Goal: Information Seeking & Learning: Understand site structure

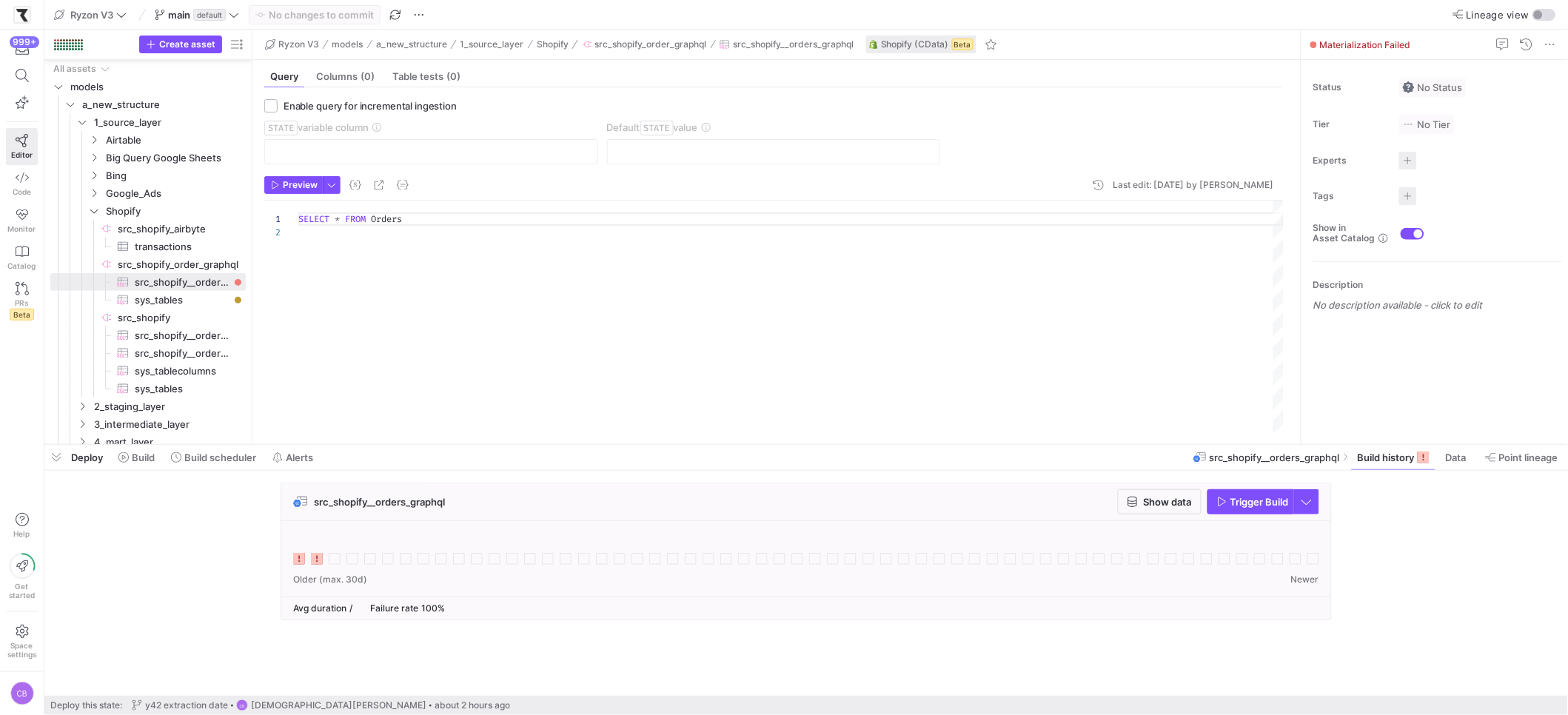
click at [749, 240] on div "SELECT * FROM Orders" at bounding box center [791, 316] width 985 height 231
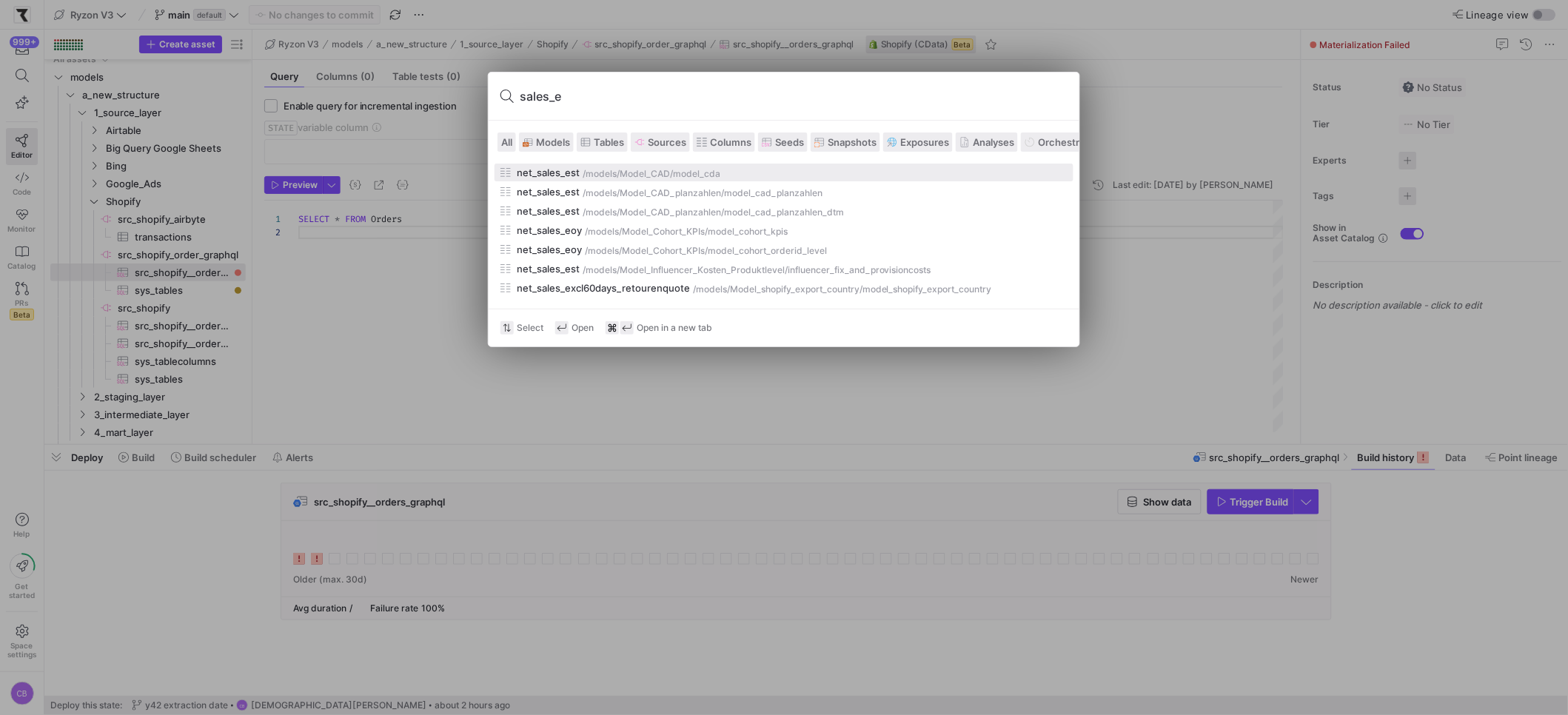
click at [563, 146] on span "Models" at bounding box center [552, 142] width 34 height 11
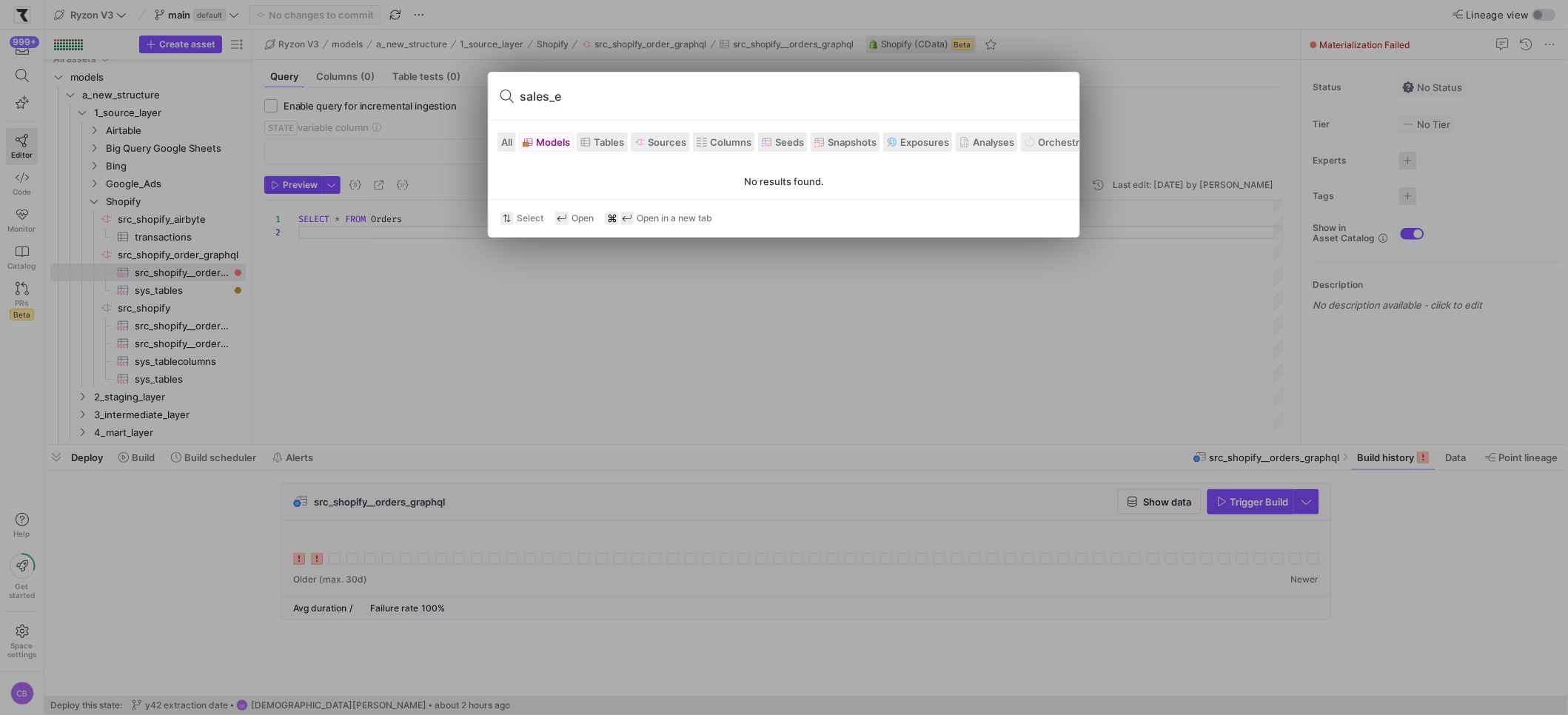
click at [592, 92] on input "sales_e" at bounding box center [793, 96] width 548 height 24
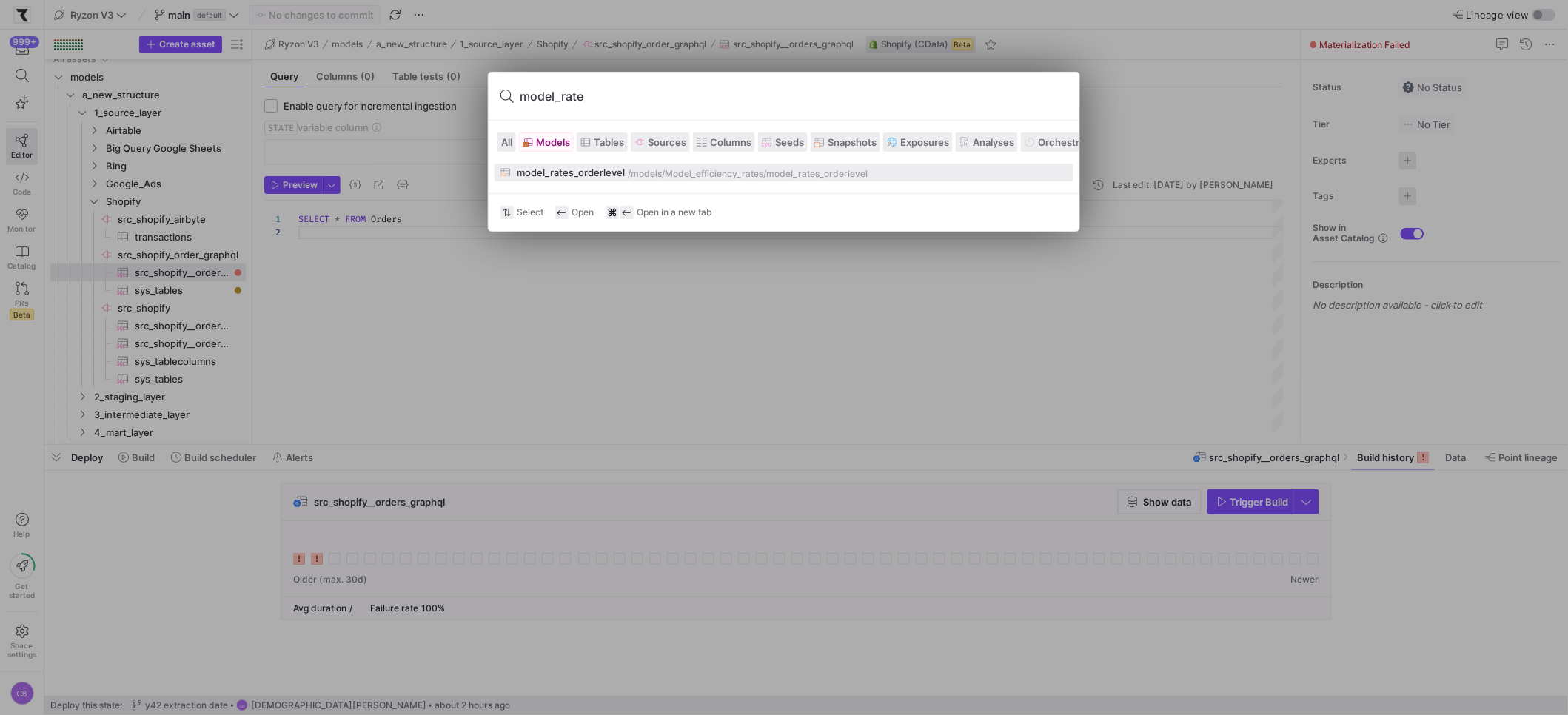
type input "model_rate"
click at [568, 172] on div "model_rates_orderlevel" at bounding box center [571, 172] width 108 height 11
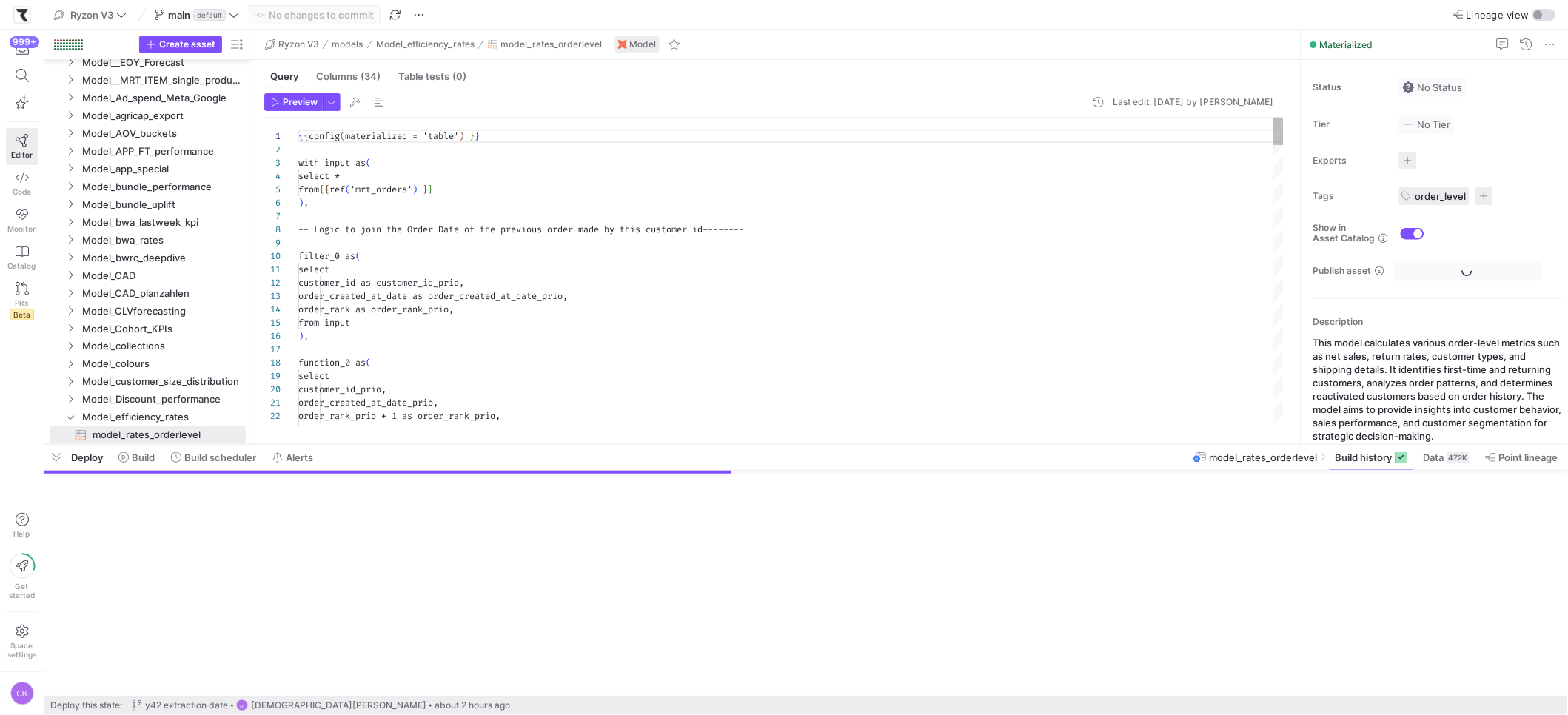
scroll to position [133, 0]
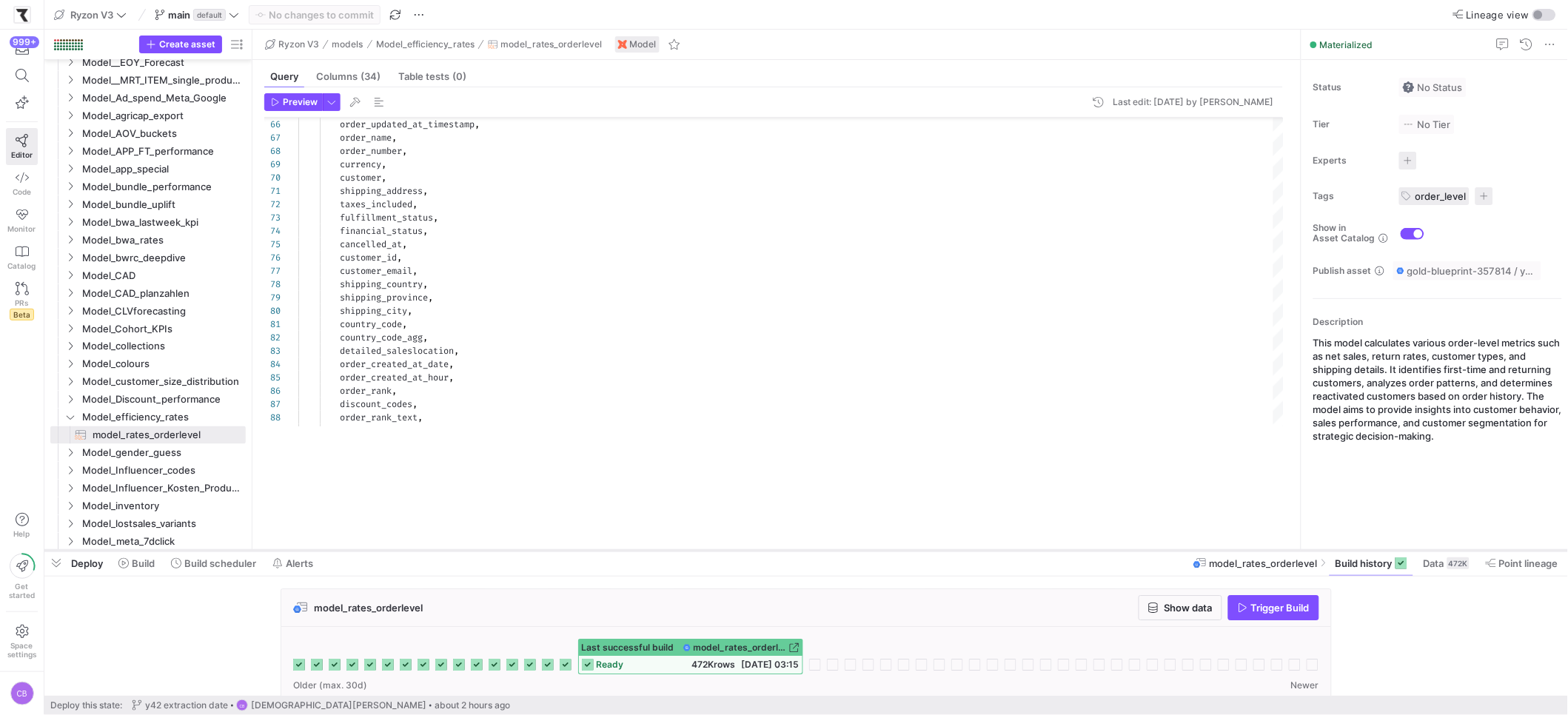
drag, startPoint x: 783, startPoint y: 447, endPoint x: 798, endPoint y: 548, distance: 102.1
click at [798, 552] on div at bounding box center [806, 550] width 1524 height 6
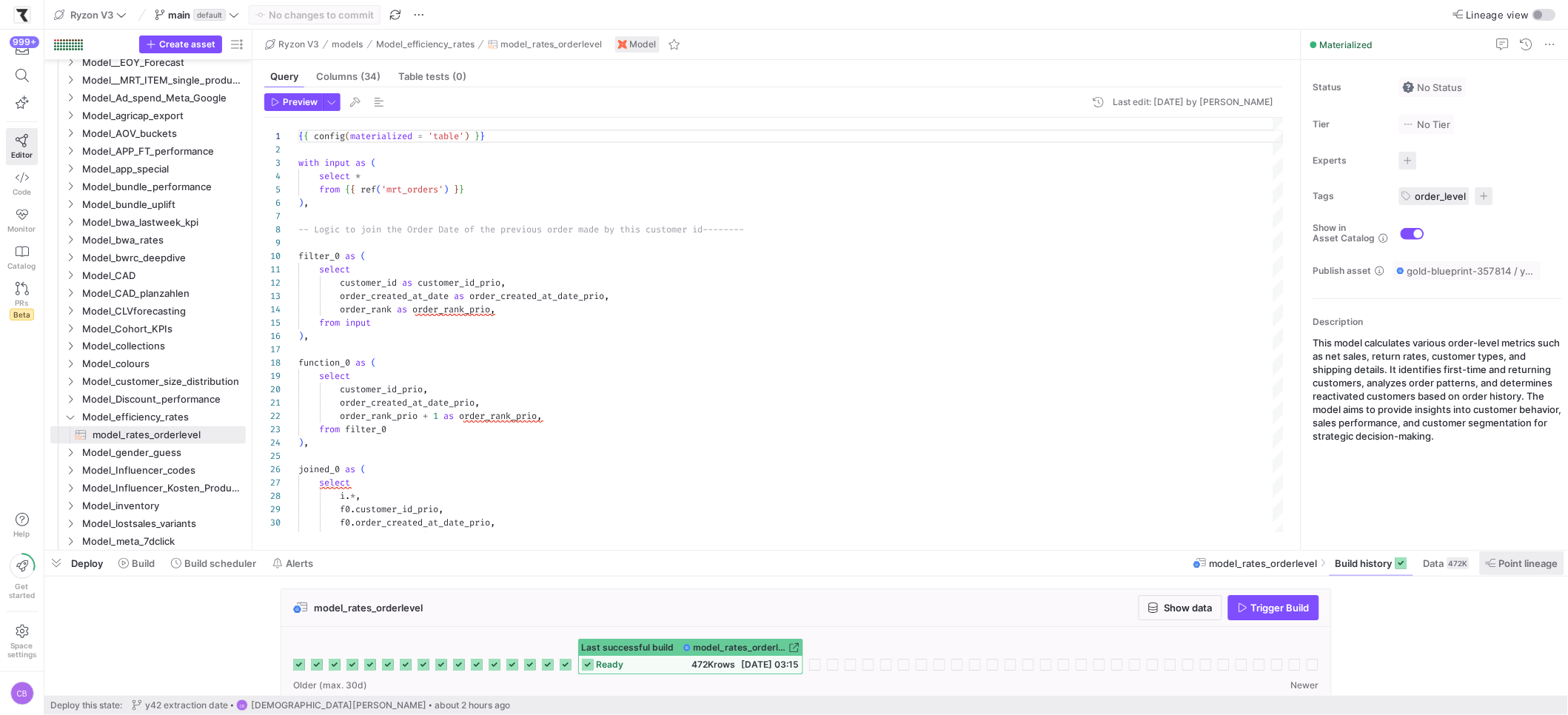
click at [1550, 562] on span "Point lineage" at bounding box center [1529, 563] width 59 height 11
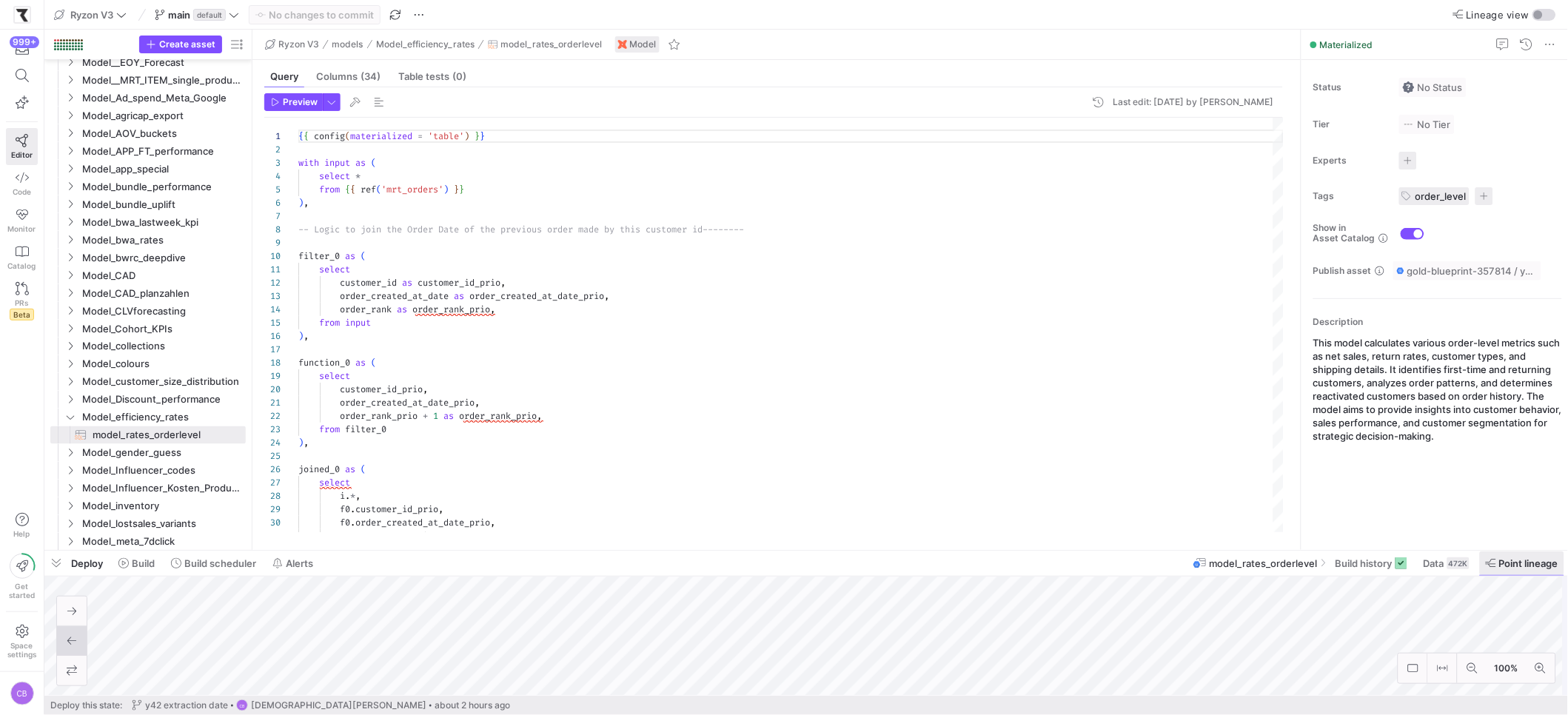
click at [1529, 563] on span "Point lineage" at bounding box center [1529, 563] width 59 height 11
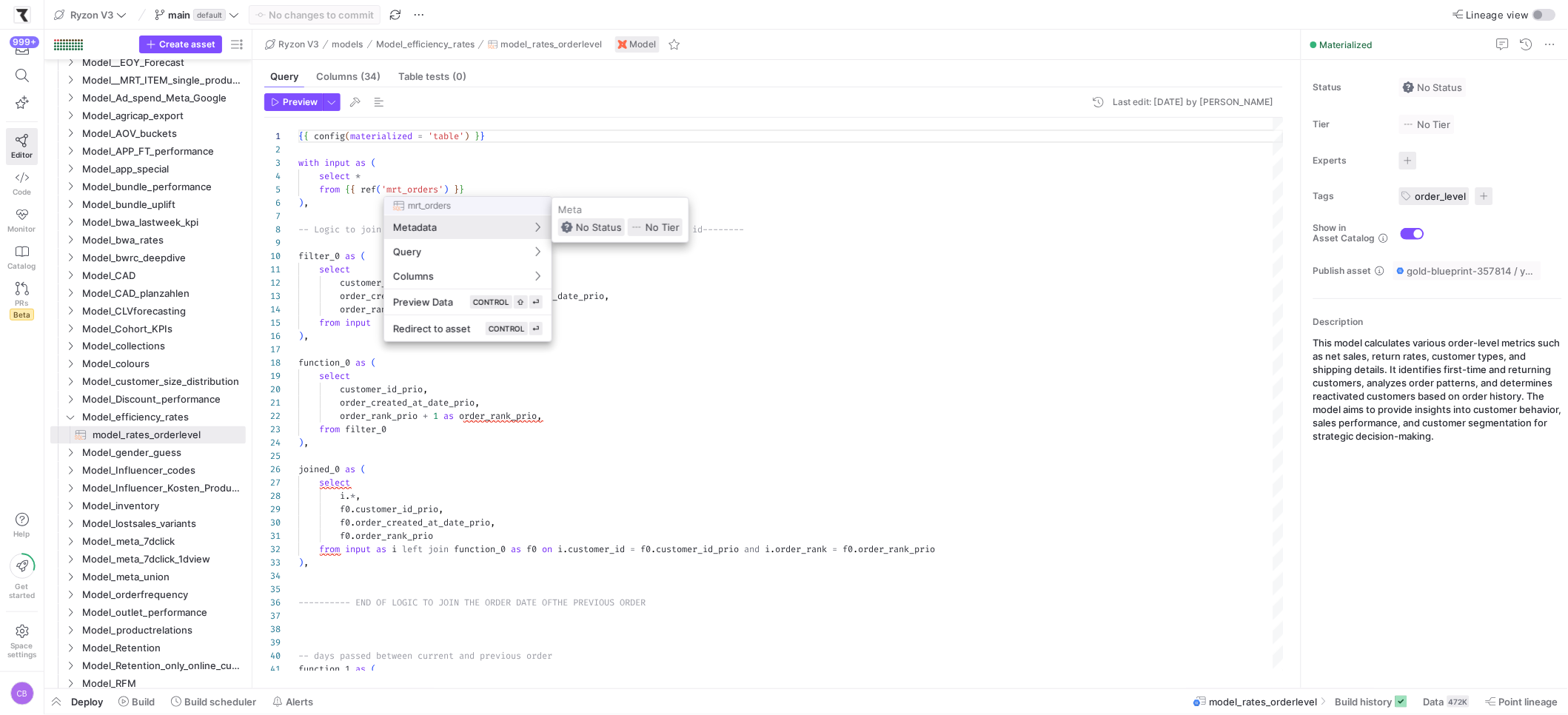
click at [879, 323] on div at bounding box center [784, 357] width 1568 height 715
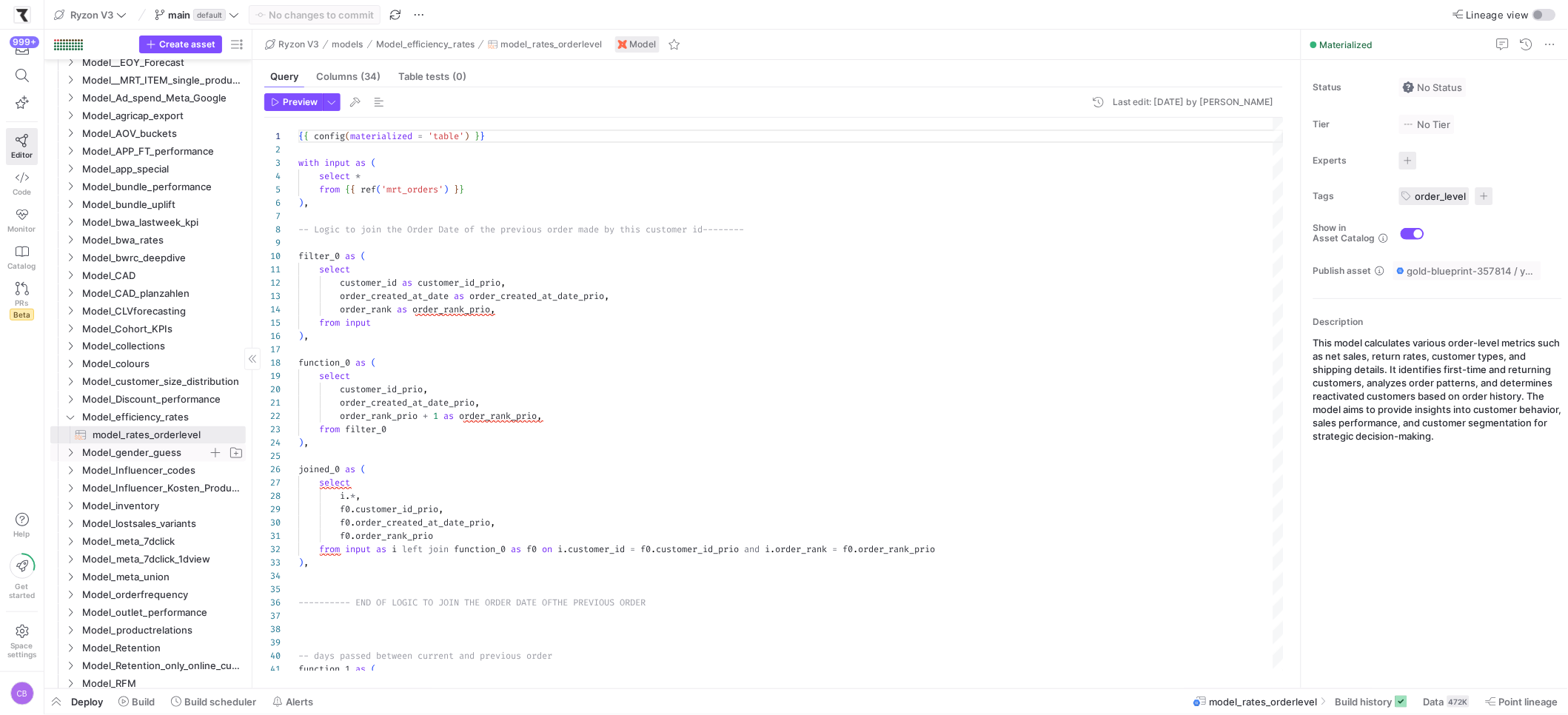
click at [71, 454] on icon "Press SPACE to select this row." at bounding box center [71, 453] width 4 height 8
click at [71, 454] on icon at bounding box center [70, 453] width 7 height 4
click at [67, 470] on icon "Press SPACE to select this row." at bounding box center [70, 470] width 11 height 9
click at [67, 470] on icon at bounding box center [70, 470] width 11 height 9
click at [71, 488] on icon "Press SPACE to select this row." at bounding box center [70, 488] width 11 height 9
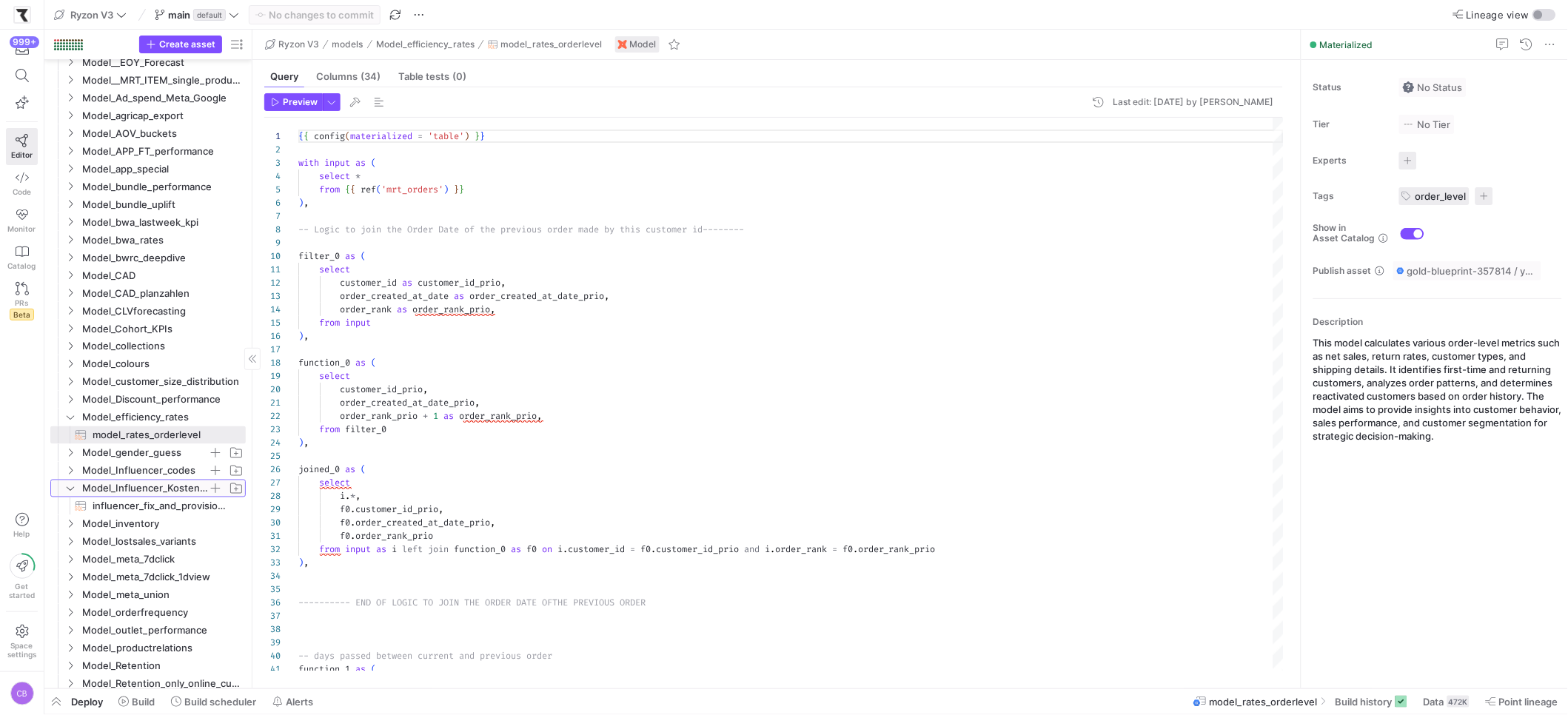
click at [71, 488] on icon at bounding box center [70, 488] width 11 height 9
click at [72, 504] on icon "Press SPACE to select this row." at bounding box center [70, 506] width 11 height 9
click at [72, 504] on icon at bounding box center [70, 506] width 11 height 9
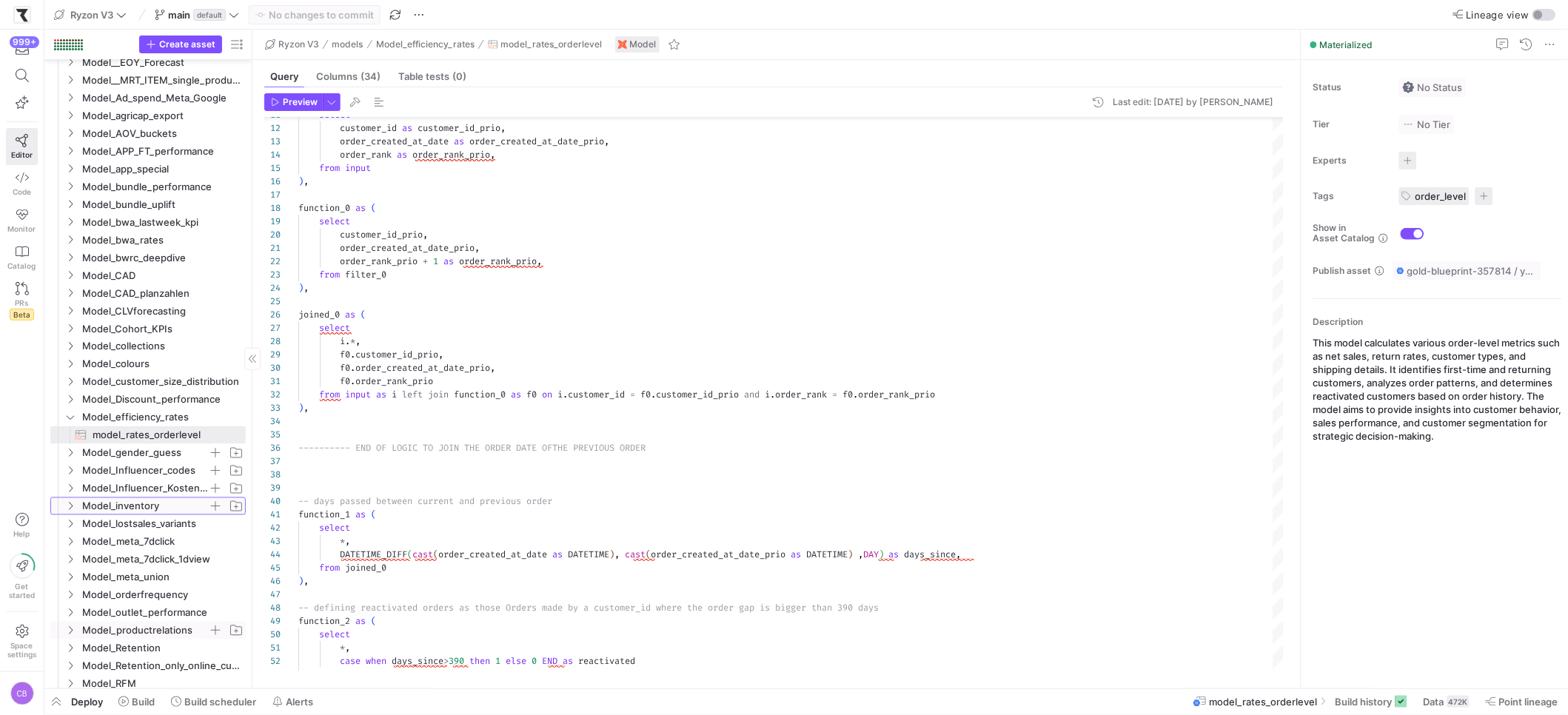
scroll to position [685, 0]
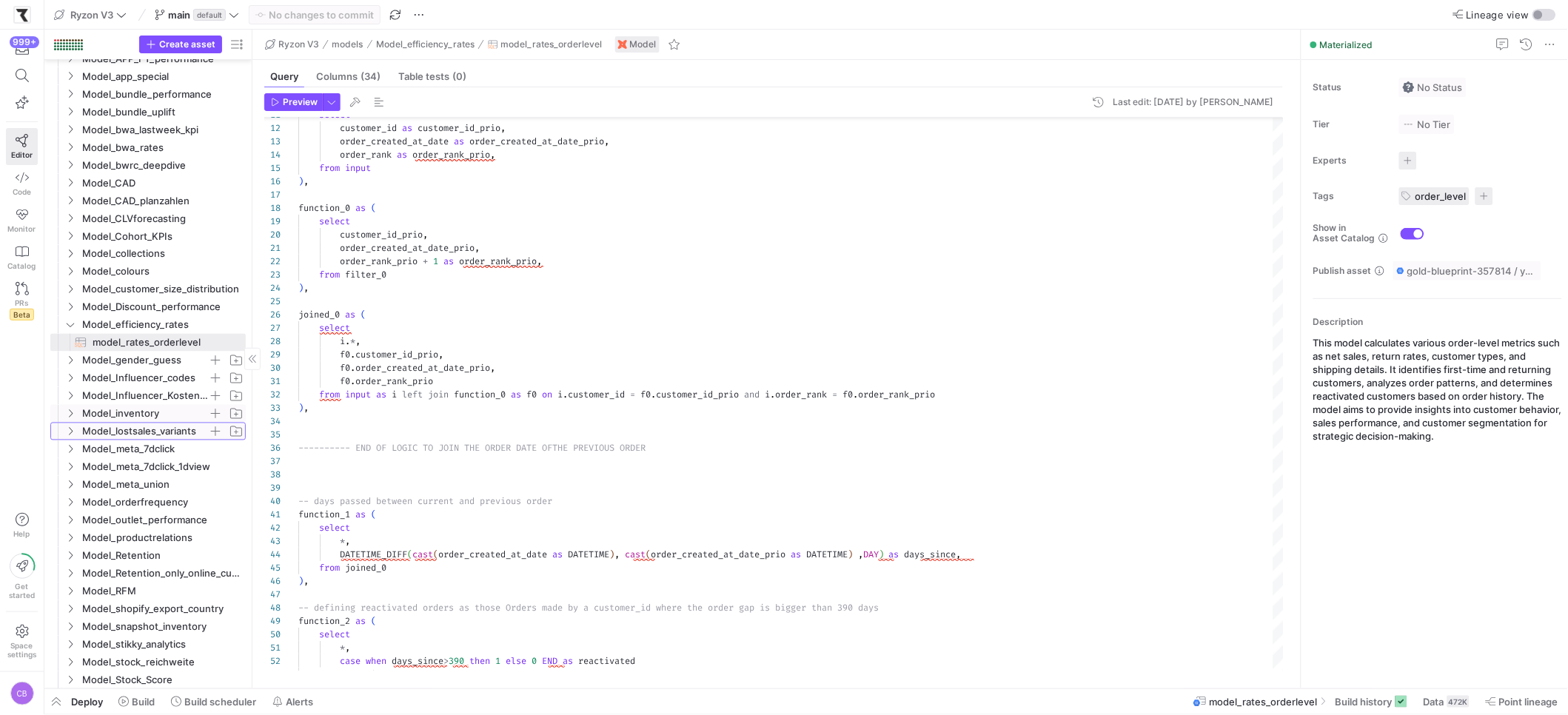
click at [71, 431] on icon "Press SPACE to select this row." at bounding box center [71, 432] width 4 height 8
click at [71, 431] on icon at bounding box center [70, 431] width 11 height 9
click at [71, 447] on icon "Press SPACE to select this row." at bounding box center [71, 450] width 4 height 8
click at [71, 447] on icon at bounding box center [70, 449] width 11 height 9
click at [68, 463] on icon "Press SPACE to select this row." at bounding box center [70, 467] width 11 height 9
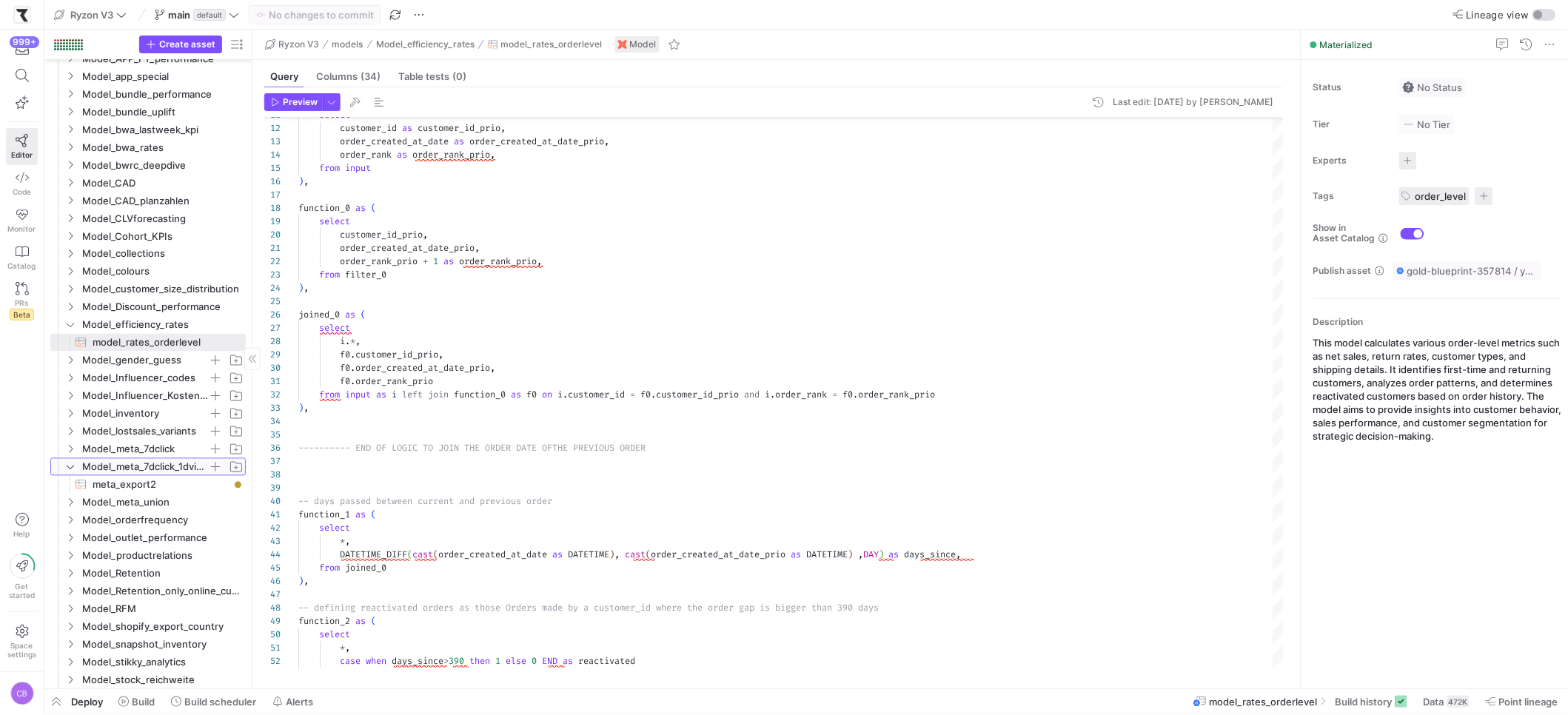
click at [68, 463] on icon at bounding box center [70, 467] width 11 height 9
click at [74, 488] on icon "Press SPACE to select this row." at bounding box center [70, 484] width 11 height 9
click at [74, 488] on icon at bounding box center [70, 484] width 11 height 9
click at [72, 502] on icon "Press SPACE to select this row." at bounding box center [70, 502] width 11 height 9
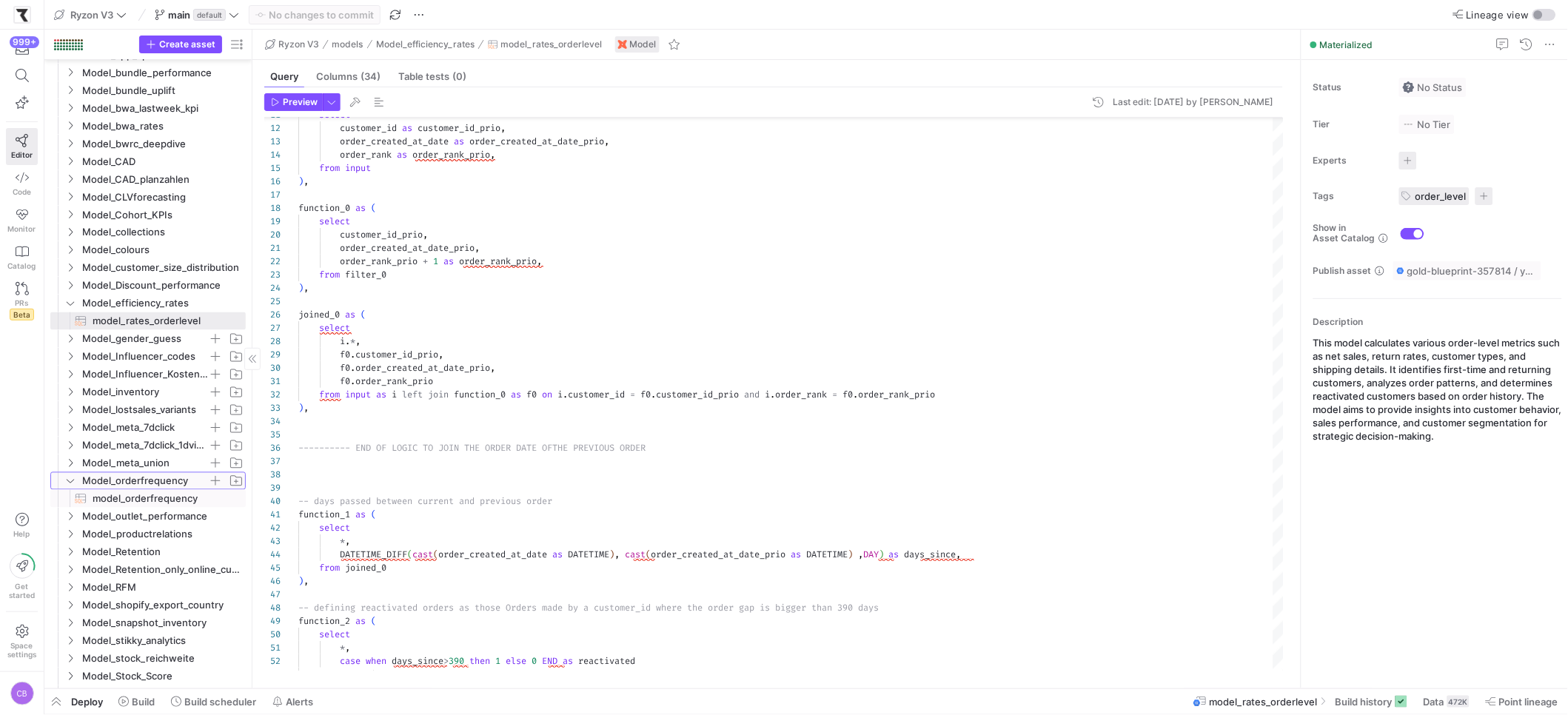
scroll to position [718, 0]
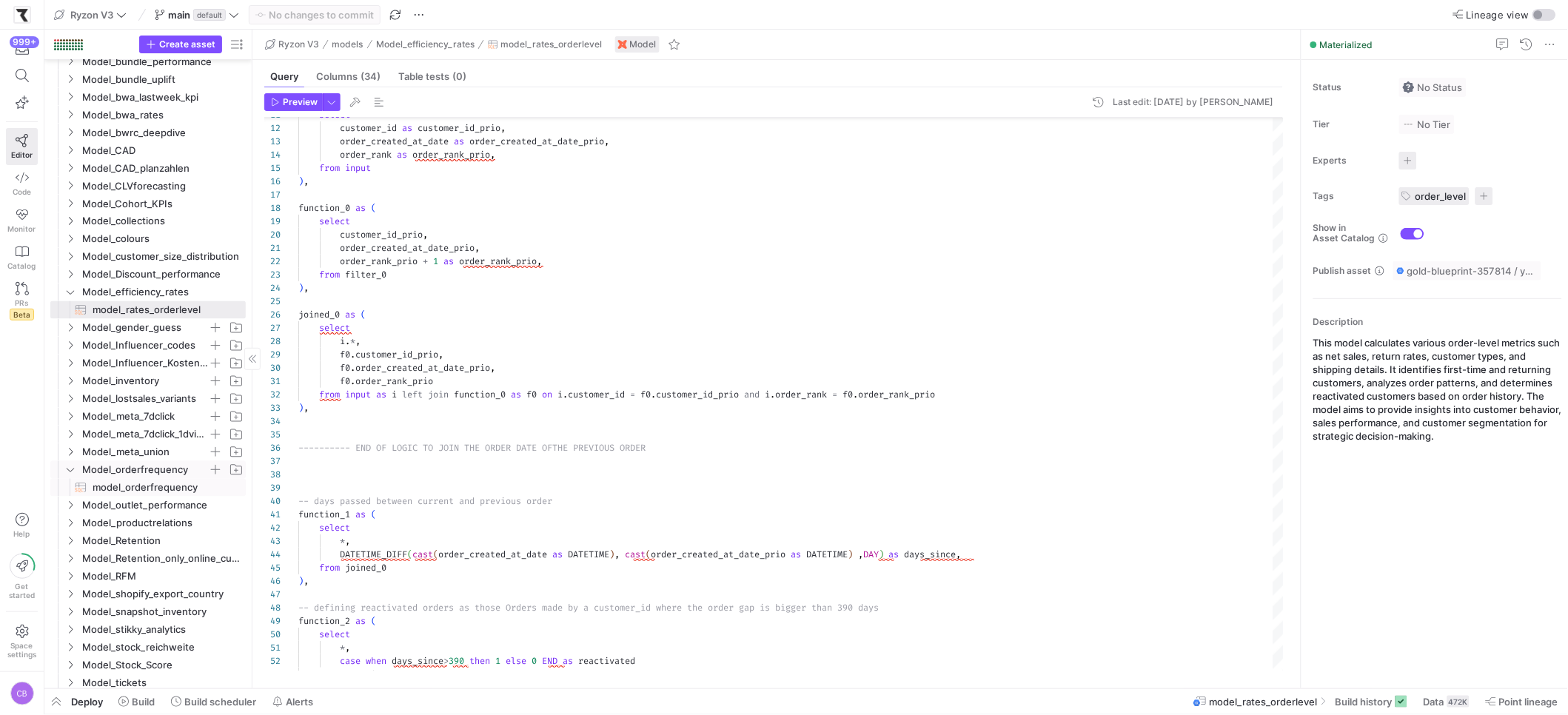
click at [108, 487] on span "model_orderfrequency​​​​​​​​​​" at bounding box center [161, 488] width 136 height 17
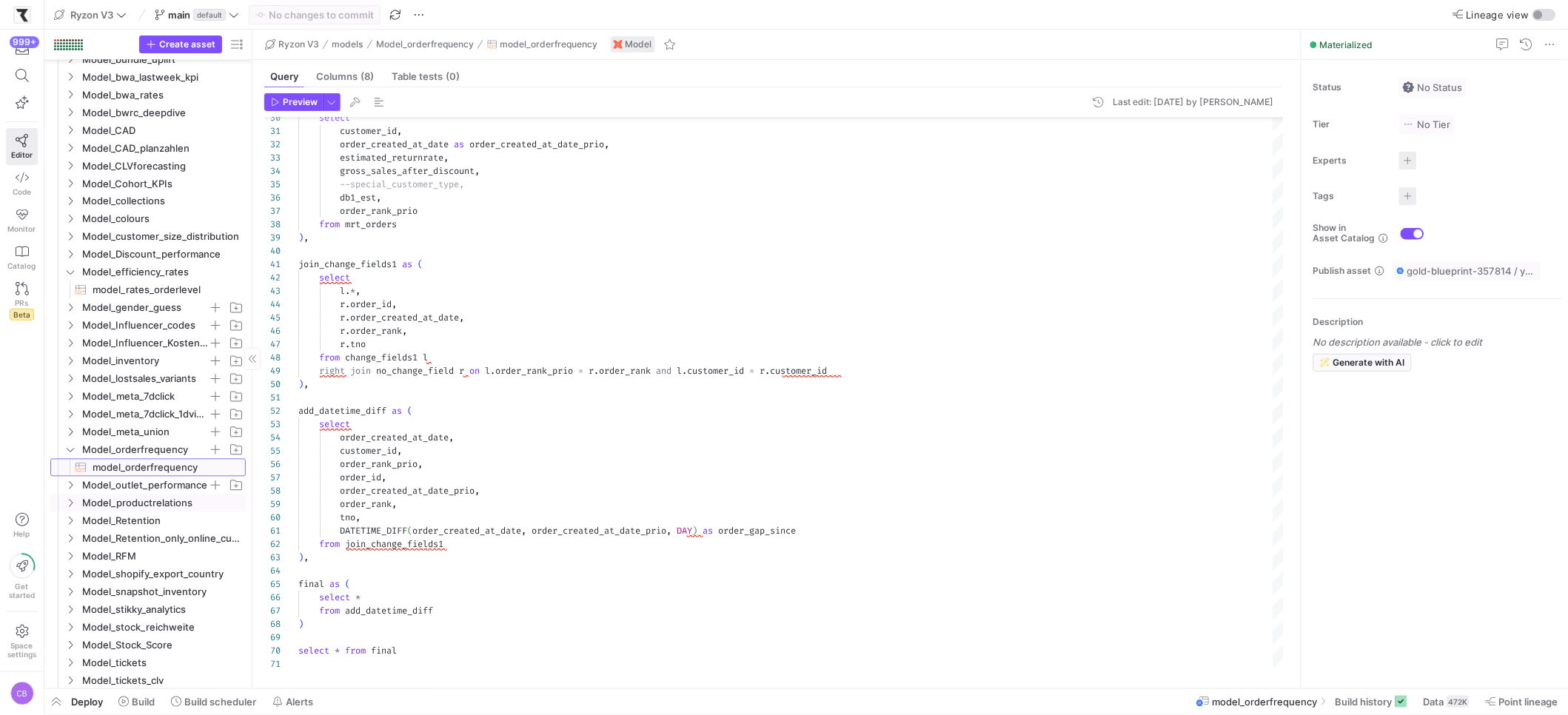
scroll to position [749, 0]
click at [66, 476] on icon "Press SPACE to select this row." at bounding box center [70, 474] width 11 height 9
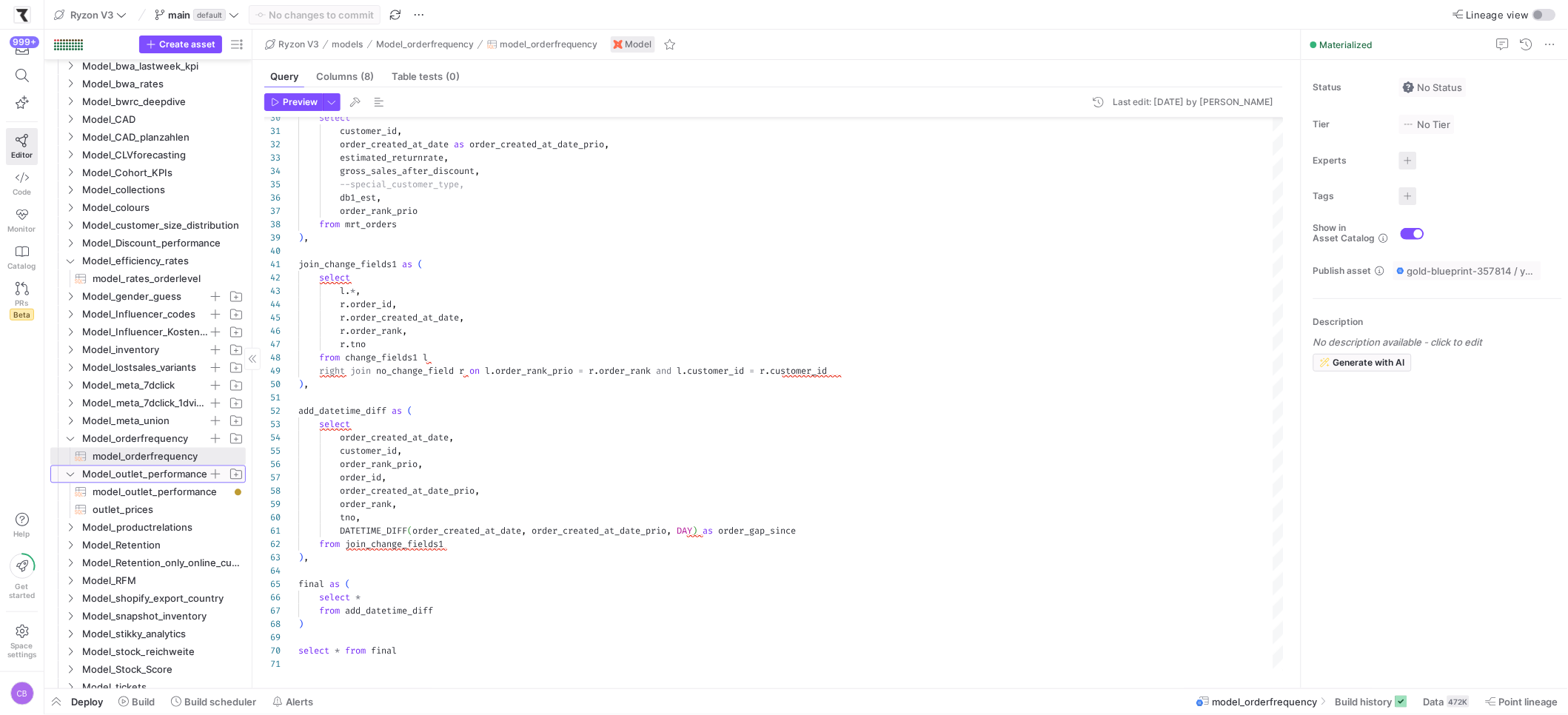
click at [66, 476] on icon at bounding box center [70, 474] width 11 height 9
click at [66, 435] on icon "Press SPACE to select this row." at bounding box center [70, 438] width 11 height 9
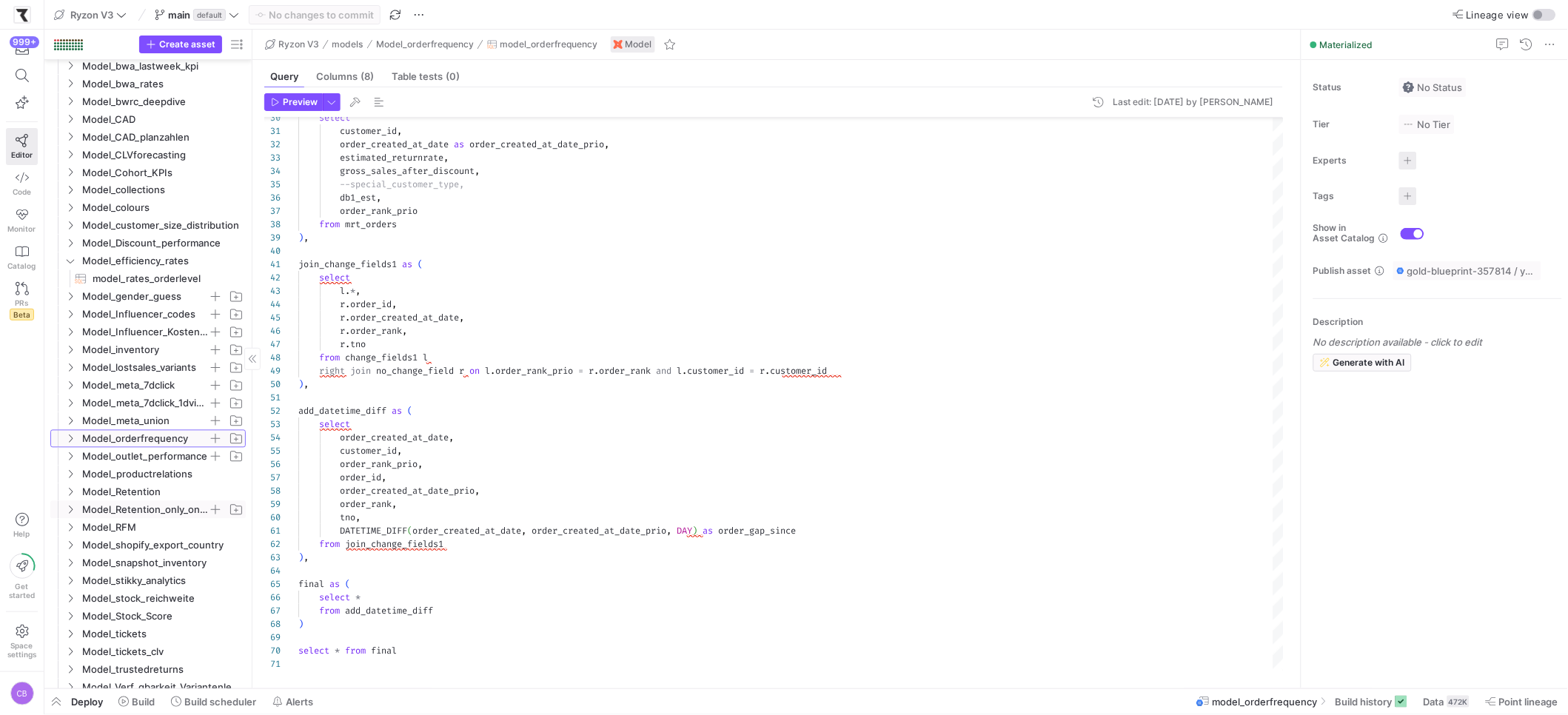
scroll to position [771, 0]
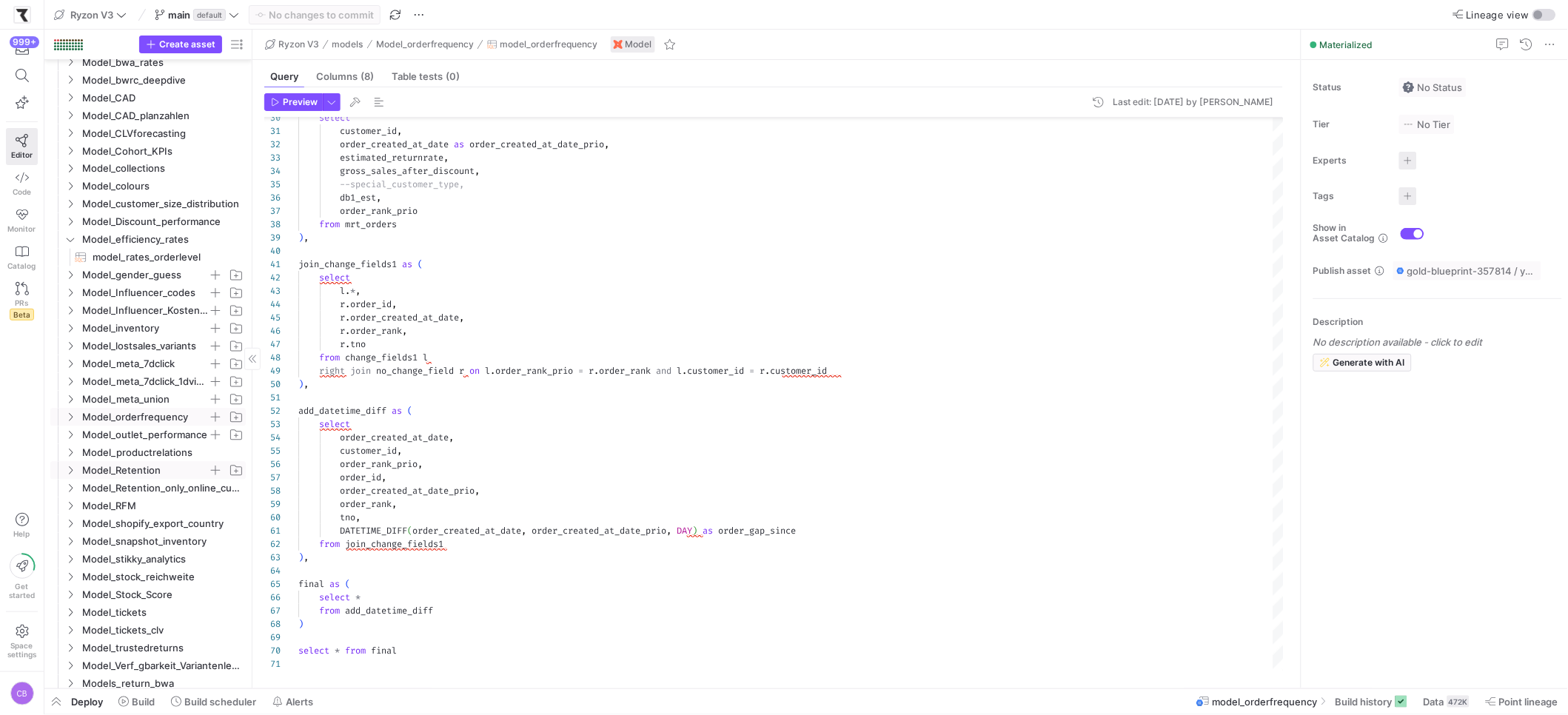
click at [74, 471] on icon "Press SPACE to select this row." at bounding box center [70, 470] width 11 height 9
click at [74, 471] on icon at bounding box center [70, 470] width 11 height 9
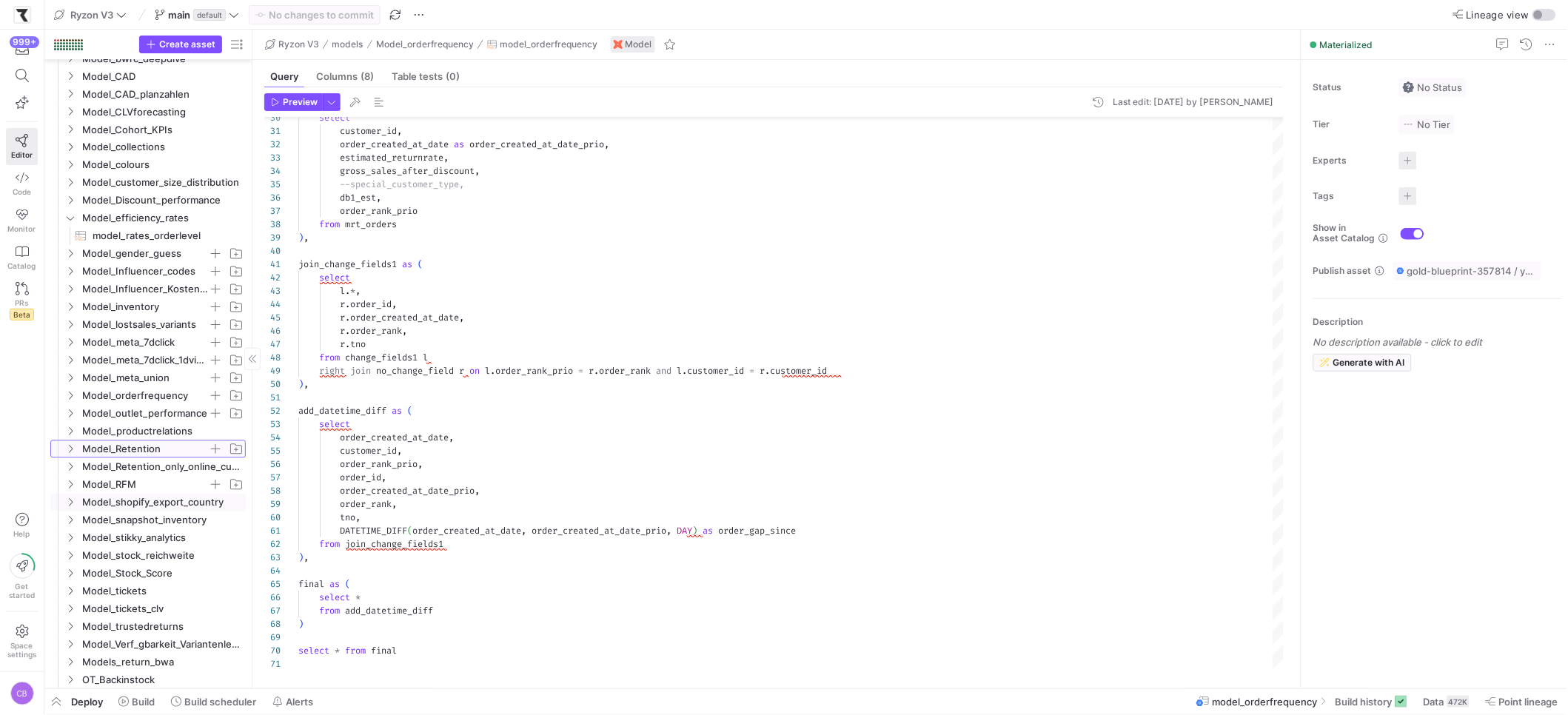
scroll to position [802, 0]
click at [72, 496] on y42-icon "Press SPACE to select this row." at bounding box center [70, 492] width 11 height 11
click at [72, 496] on y42-icon at bounding box center [70, 492] width 11 height 11
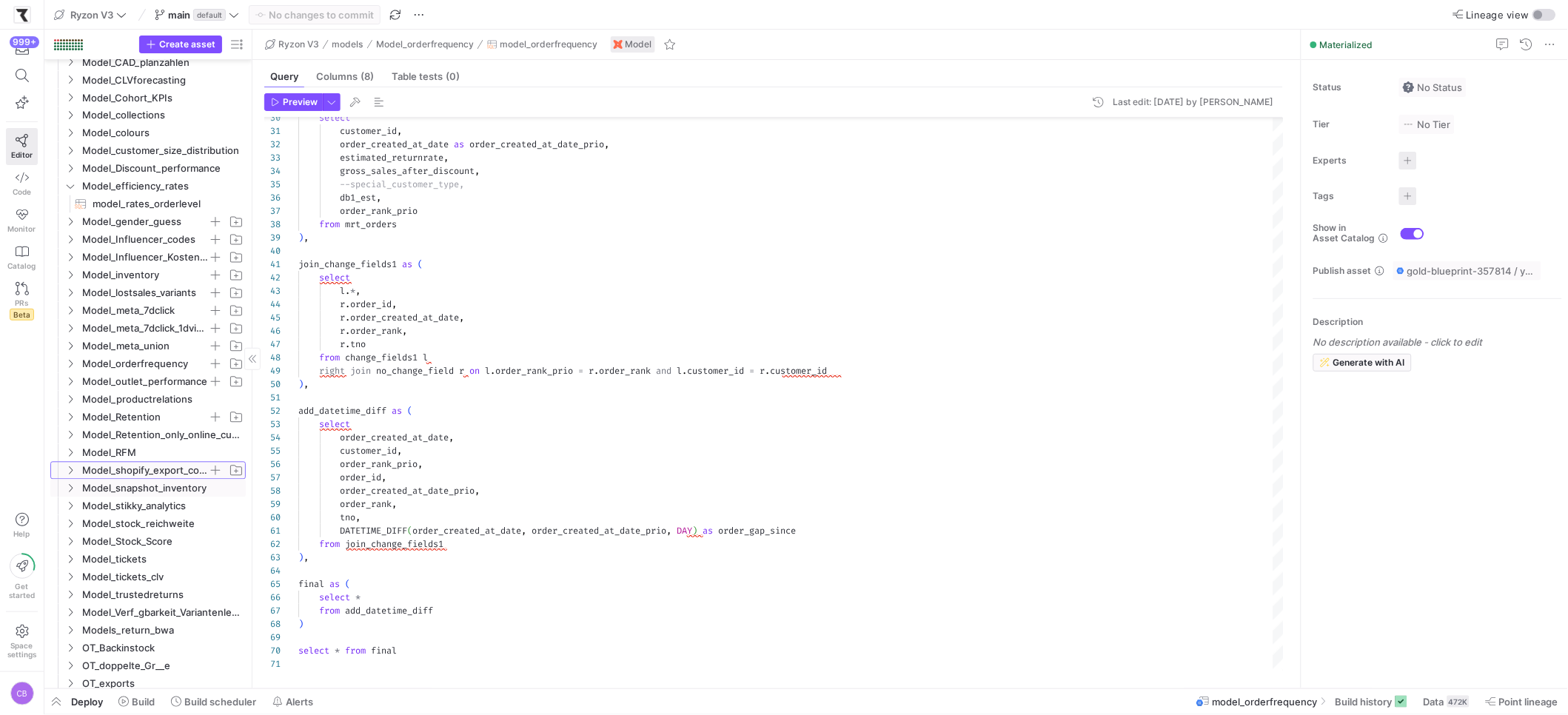
scroll to position [834, 0]
click at [68, 479] on icon "Press SPACE to select this row." at bounding box center [70, 478] width 11 height 9
click at [101, 496] on span "model_availability​​​​​​​​​​" at bounding box center [161, 496] width 136 height 17
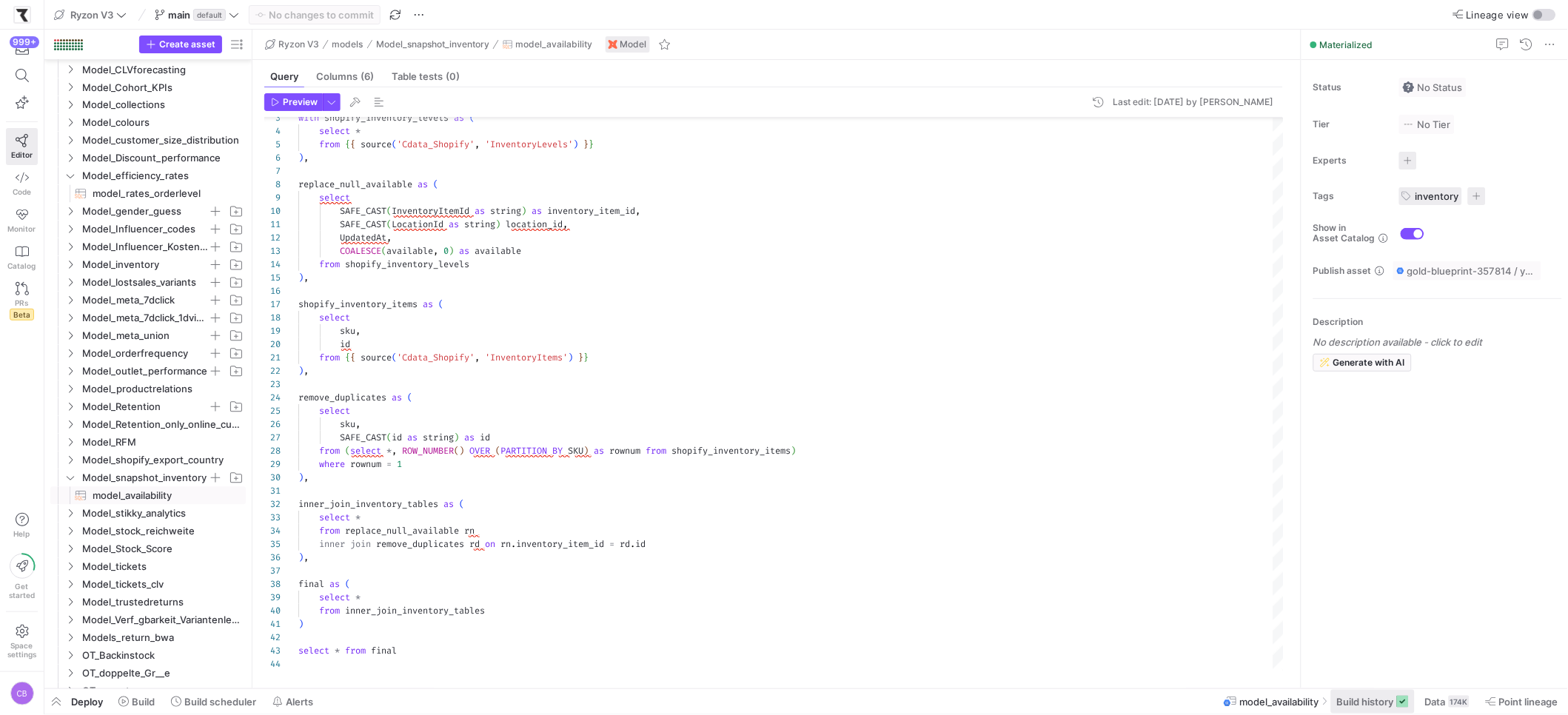
click at [1341, 697] on span "Build history" at bounding box center [1364, 702] width 57 height 11
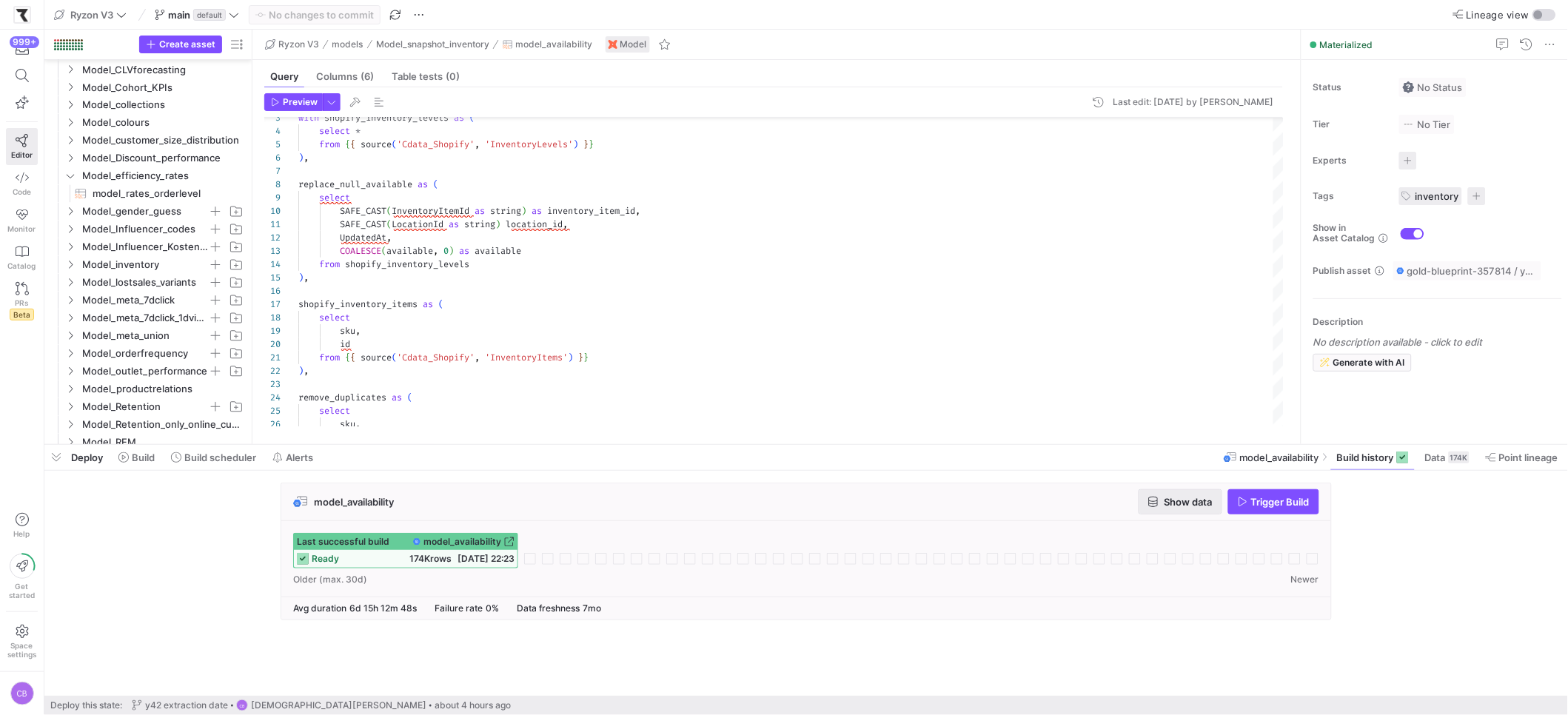
click at [1158, 505] on span "Show data" at bounding box center [1180, 502] width 64 height 11
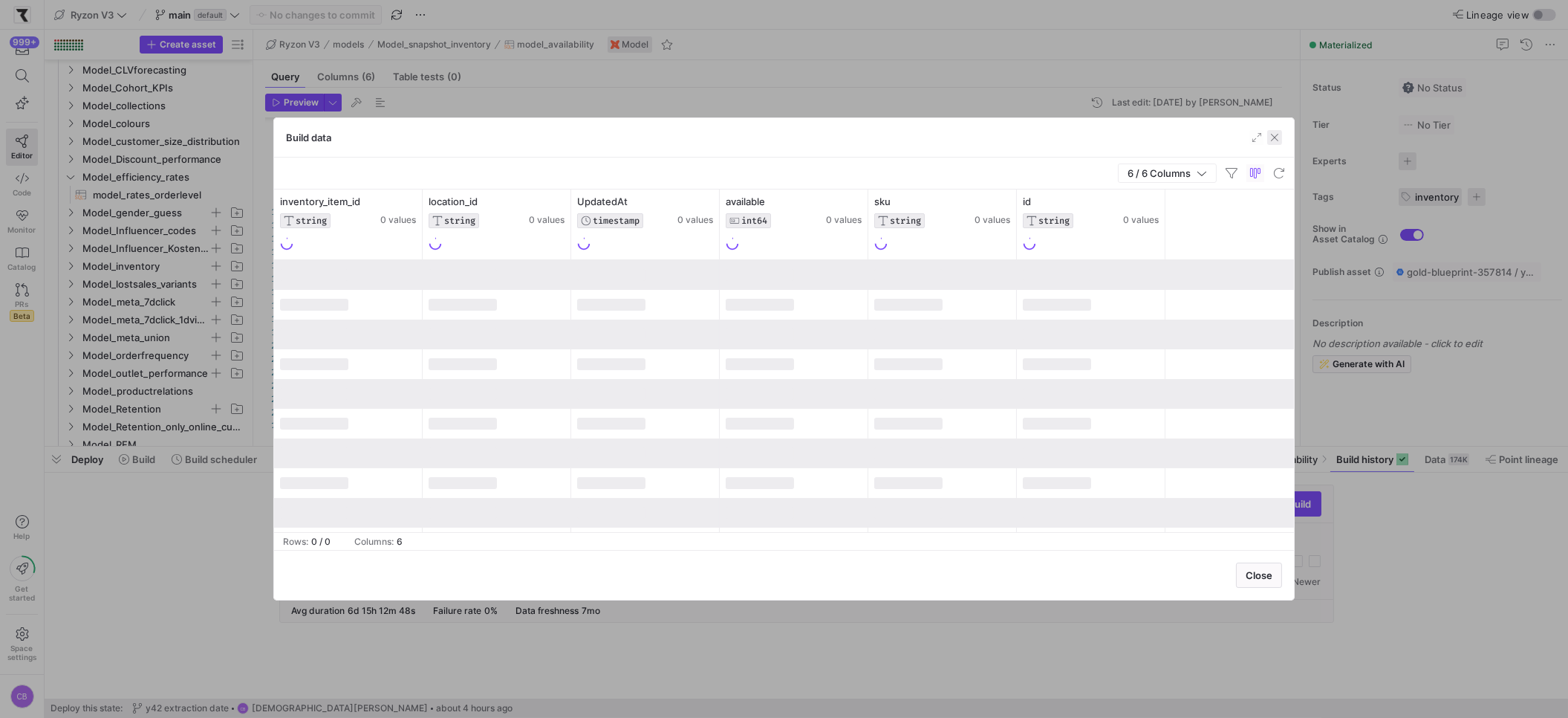
click at [1274, 140] on span "button" at bounding box center [1275, 138] width 15 height 15
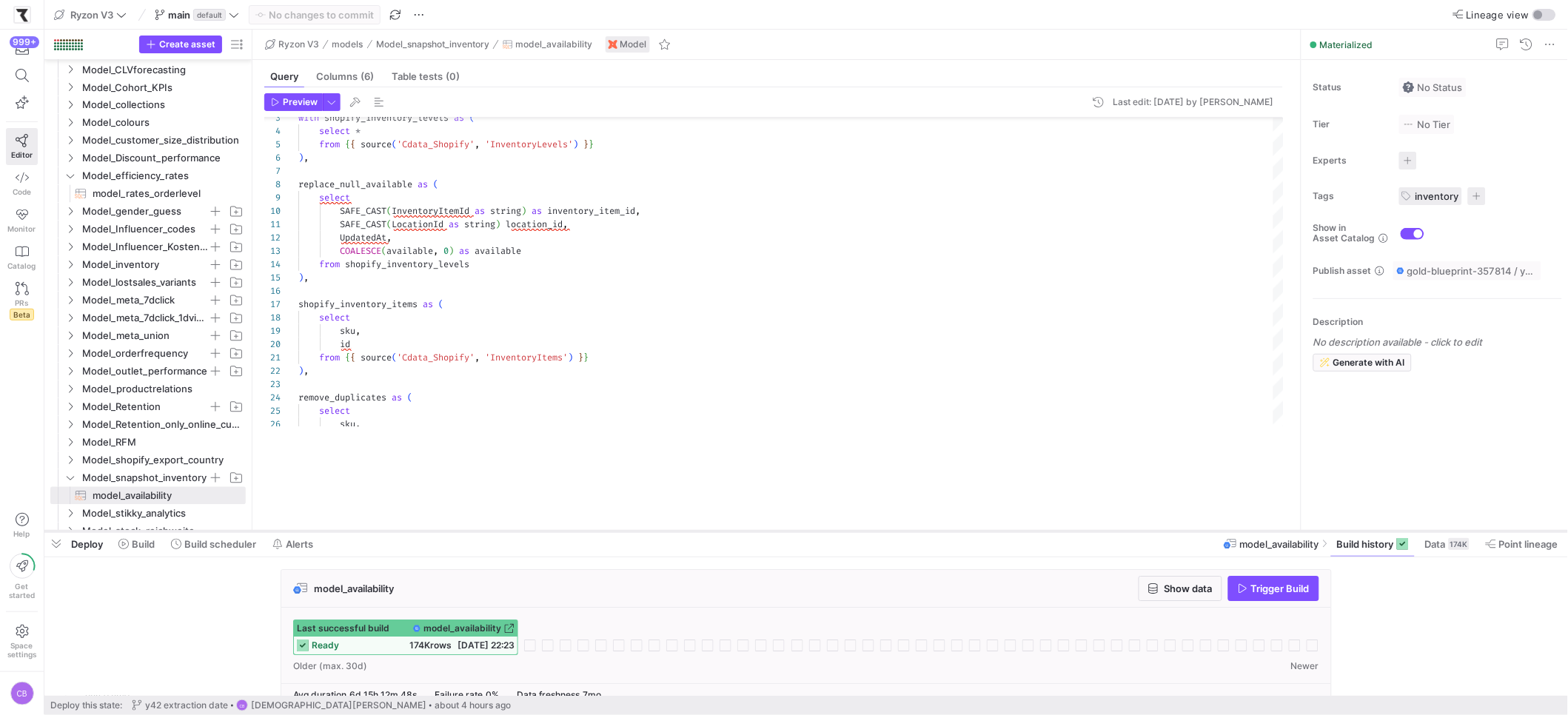
drag, startPoint x: 673, startPoint y: 447, endPoint x: 696, endPoint y: 533, distance: 89.0
click at [696, 533] on div at bounding box center [806, 531] width 1524 height 6
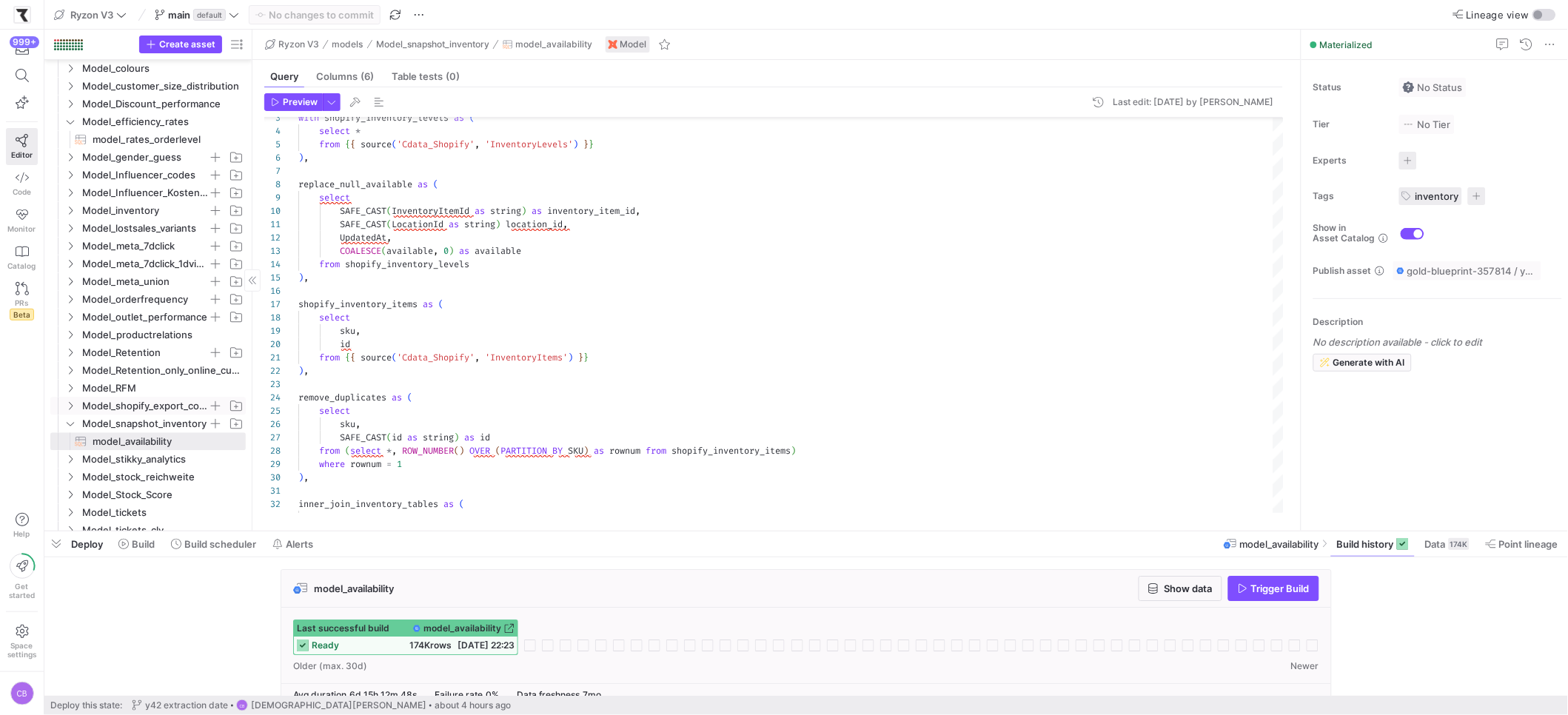
scroll to position [888, 0]
click at [63, 427] on span "Model_snapshot_inventory" at bounding box center [154, 424] width 182 height 16
click at [68, 425] on icon at bounding box center [70, 424] width 11 height 9
click at [145, 422] on span "Model_snapshot_inventory" at bounding box center [144, 424] width 126 height 17
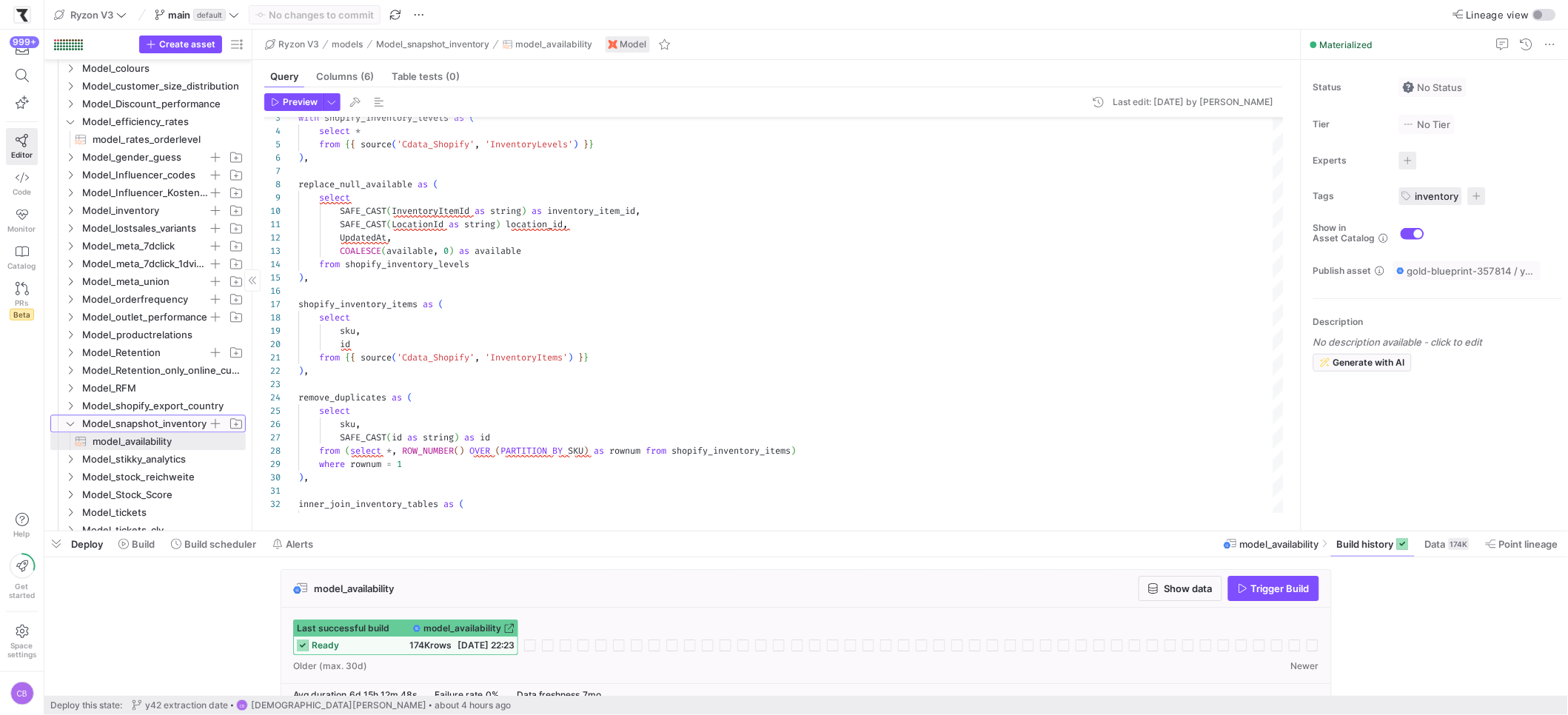
click at [119, 428] on span "Model_snapshot_inventory" at bounding box center [144, 424] width 126 height 17
click at [119, 427] on span "Model_snapshot_inventory" at bounding box center [144, 424] width 126 height 17
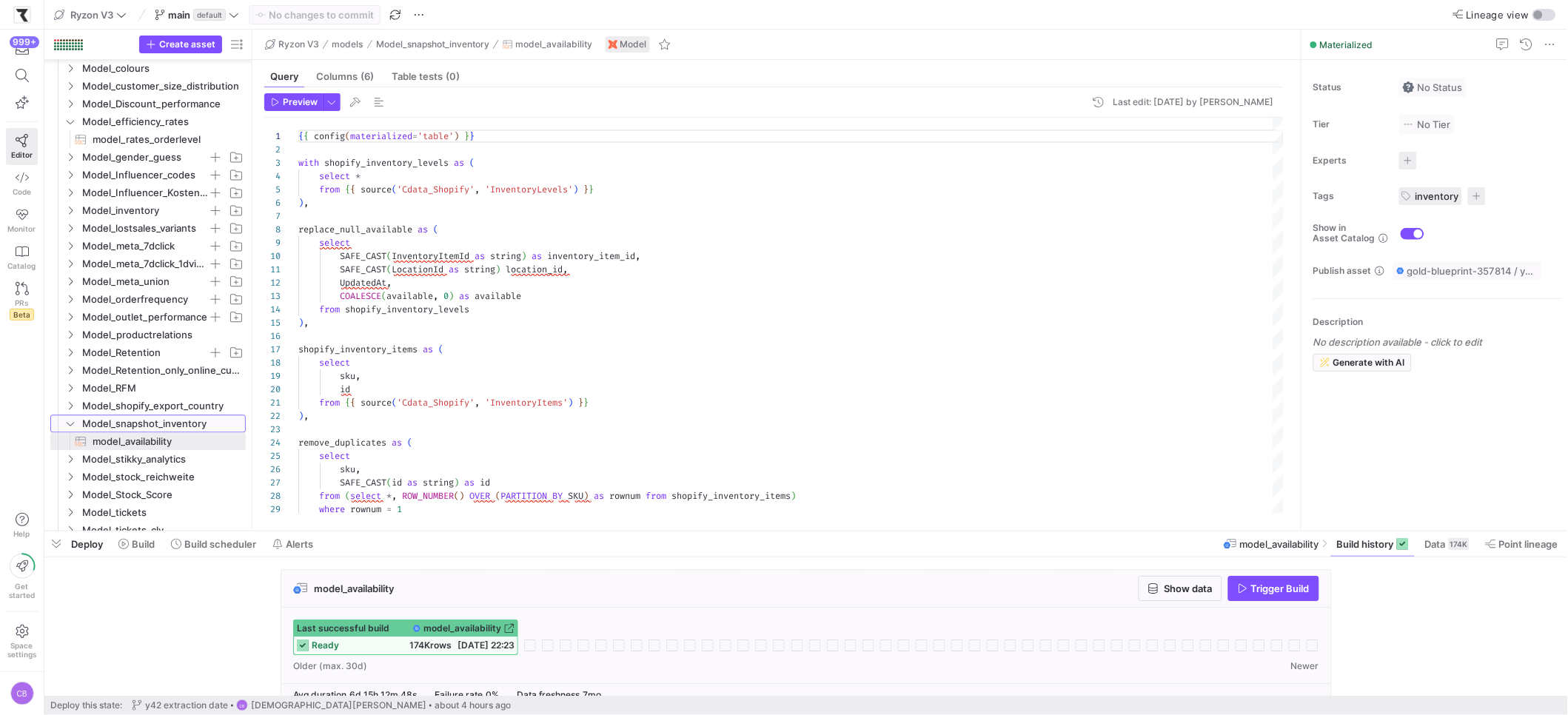
click at [72, 424] on icon at bounding box center [70, 424] width 7 height 4
click at [73, 423] on icon at bounding box center [70, 424] width 11 height 9
click at [67, 425] on icon at bounding box center [70, 424] width 11 height 9
click at [218, 563] on span "Delete" at bounding box center [190, 561] width 83 height 21
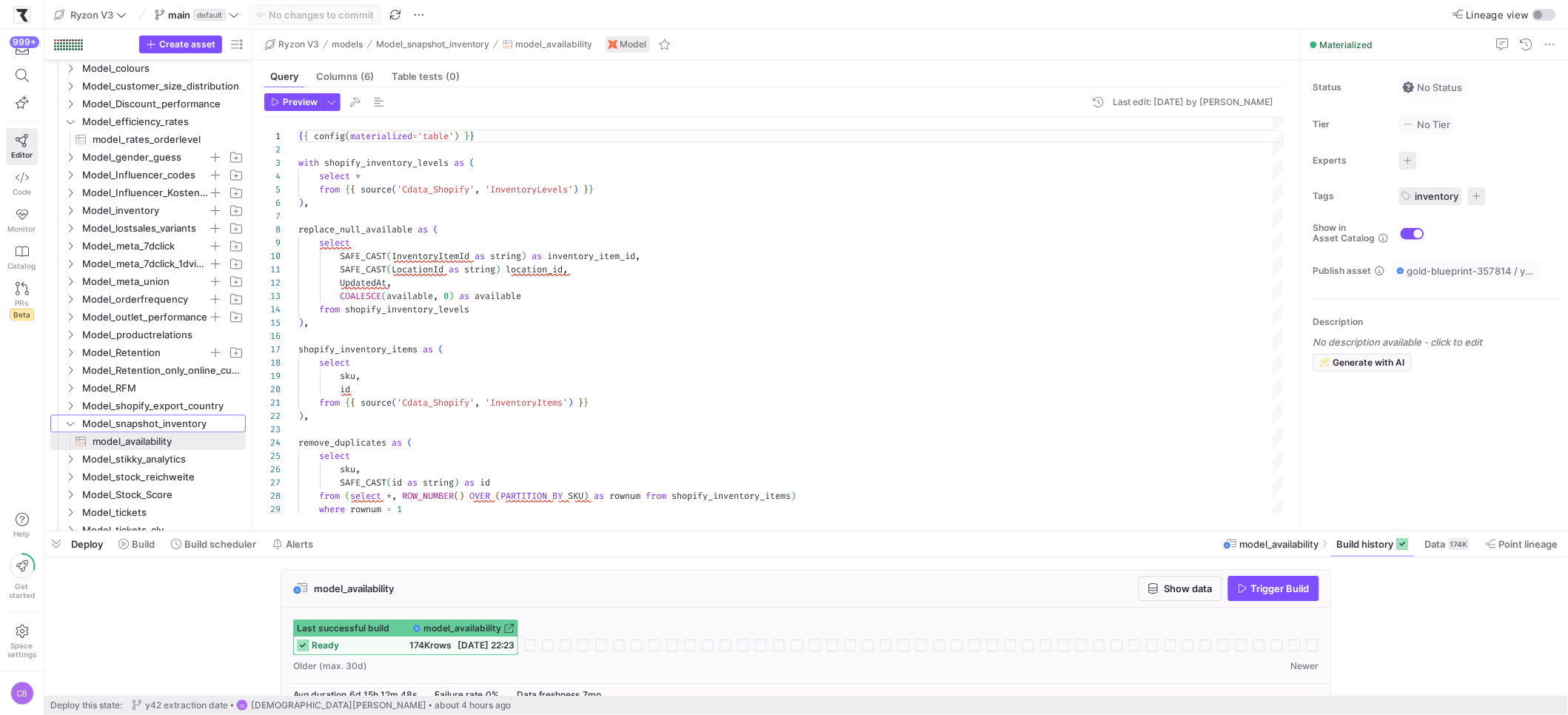
type textarea "{{ config(materialized='table') }} with mrt_orders as ( select order_id, custom…"
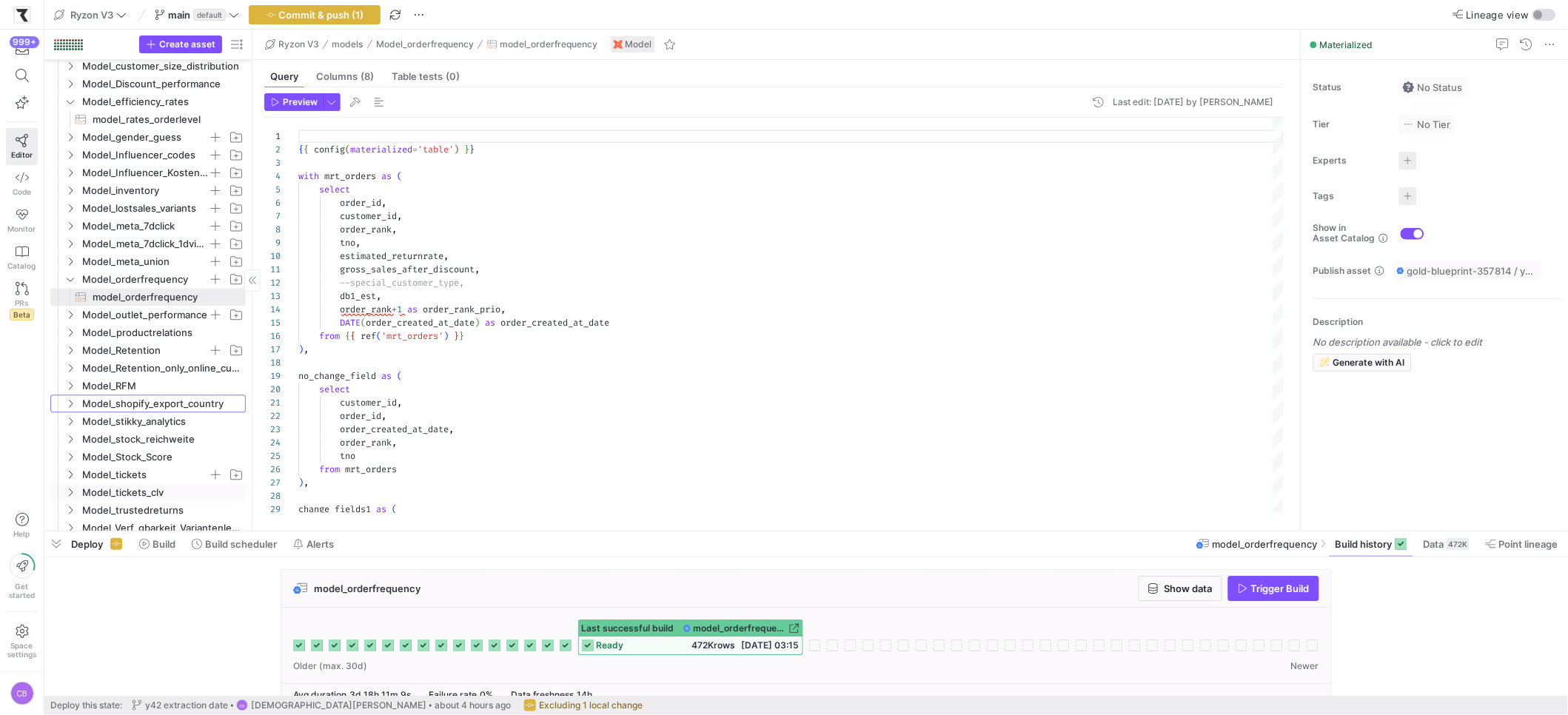
scroll to position [919, 0]
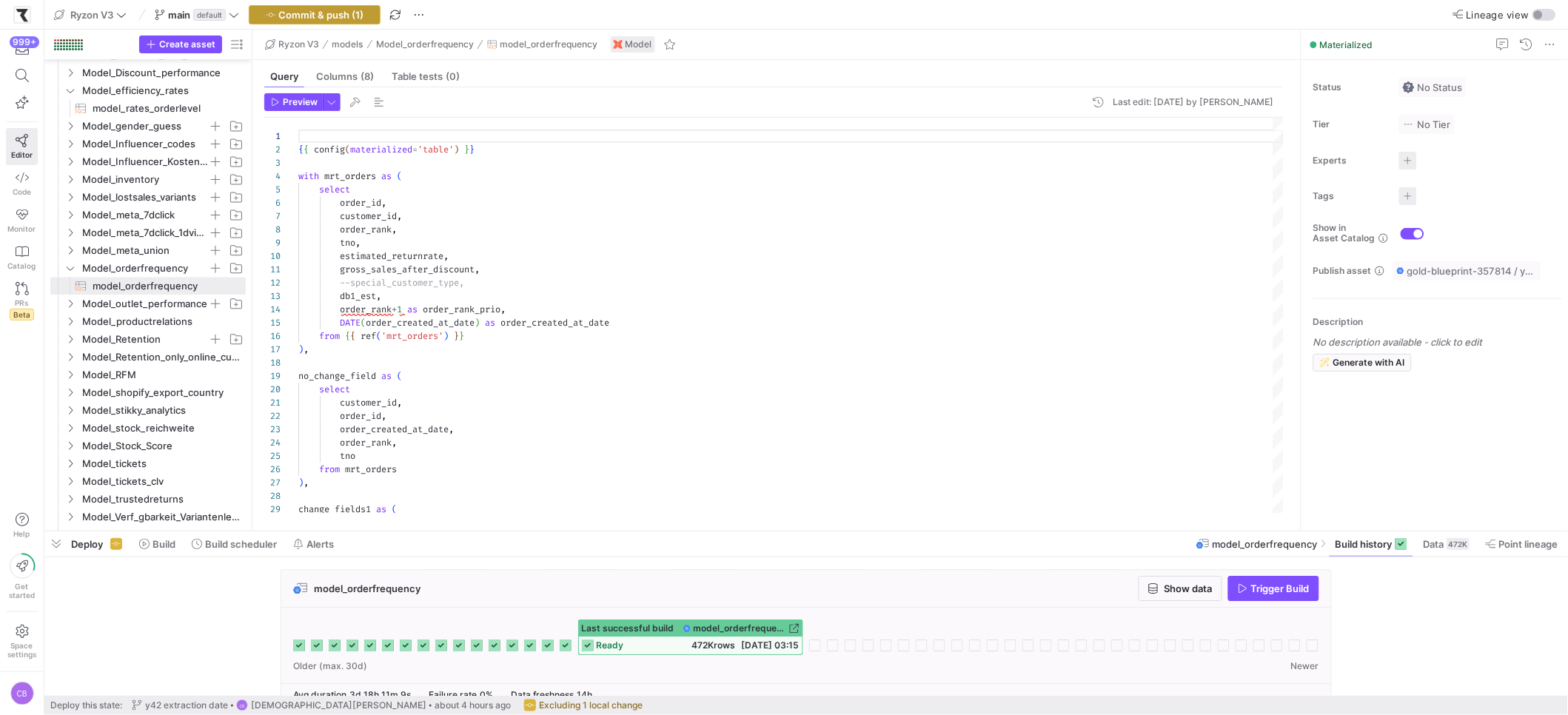
click at [293, 19] on span "Commit & push (1)" at bounding box center [322, 15] width 85 height 11
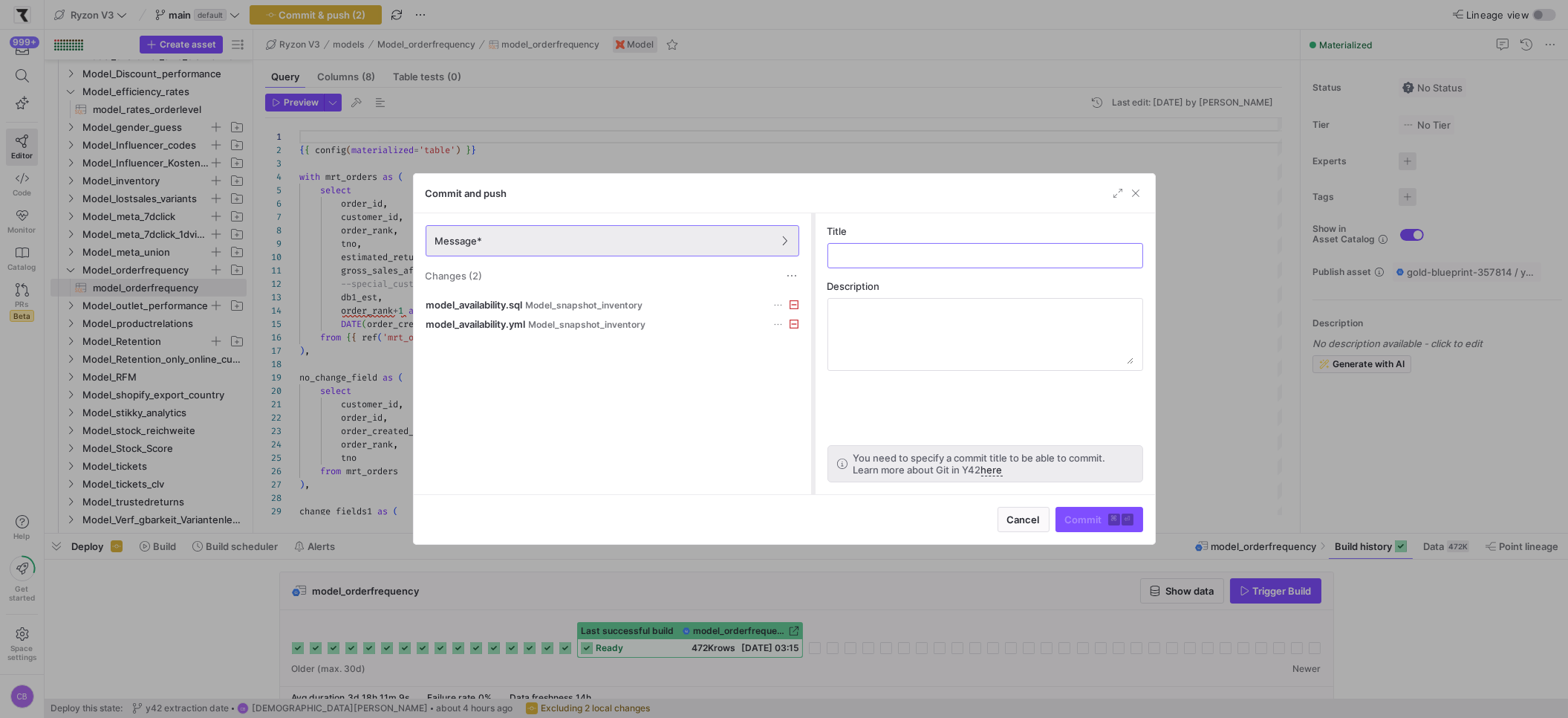
drag, startPoint x: 653, startPoint y: 289, endPoint x: 813, endPoint y: 297, distance: 160.2
click at [813, 297] on div at bounding box center [813, 354] width 6 height 281
click at [789, 276] on span at bounding box center [792, 275] width 15 height 15
click at [796, 318] on span "Discard all changes" at bounding box center [845, 321] width 103 height 12
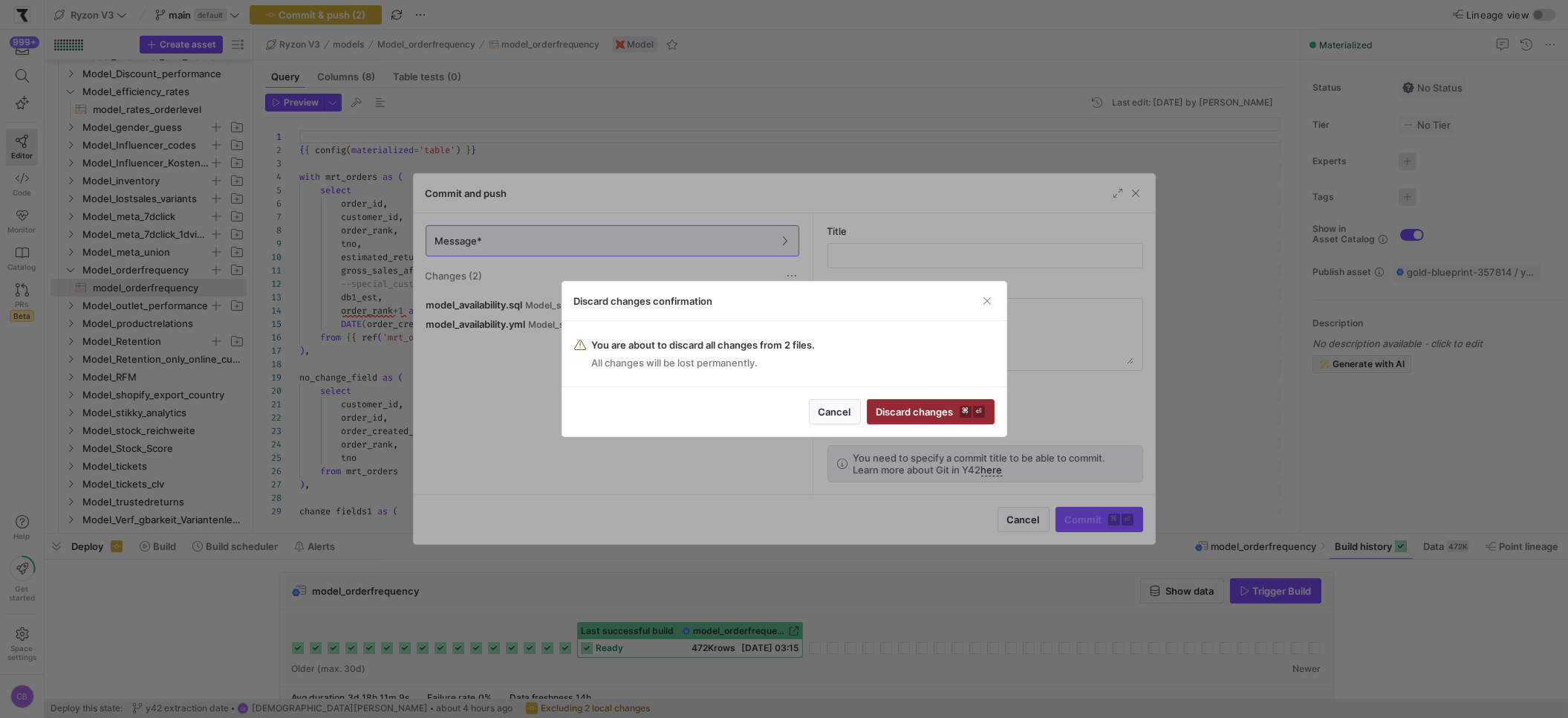
click at [891, 401] on span "submit" at bounding box center [930, 411] width 126 height 24
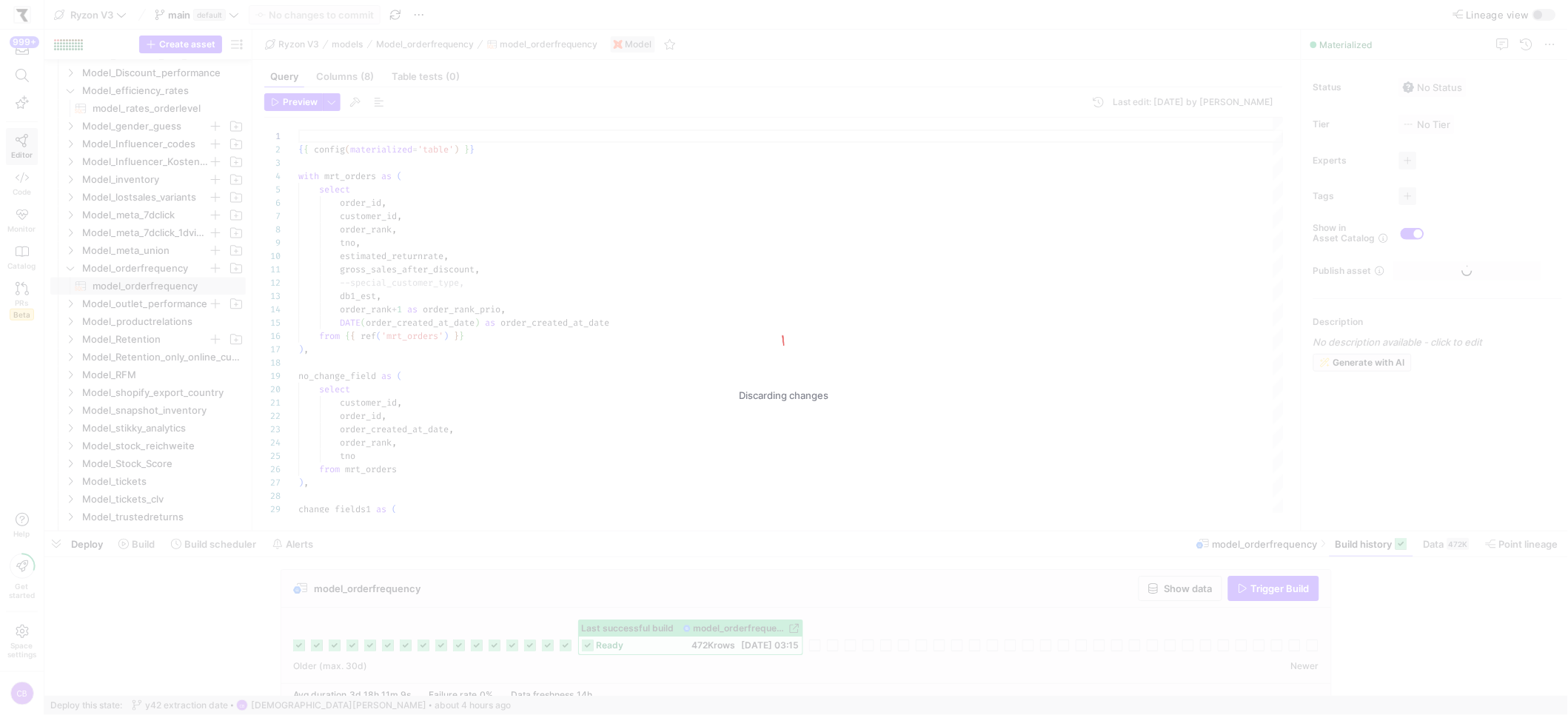
scroll to position [133, 0]
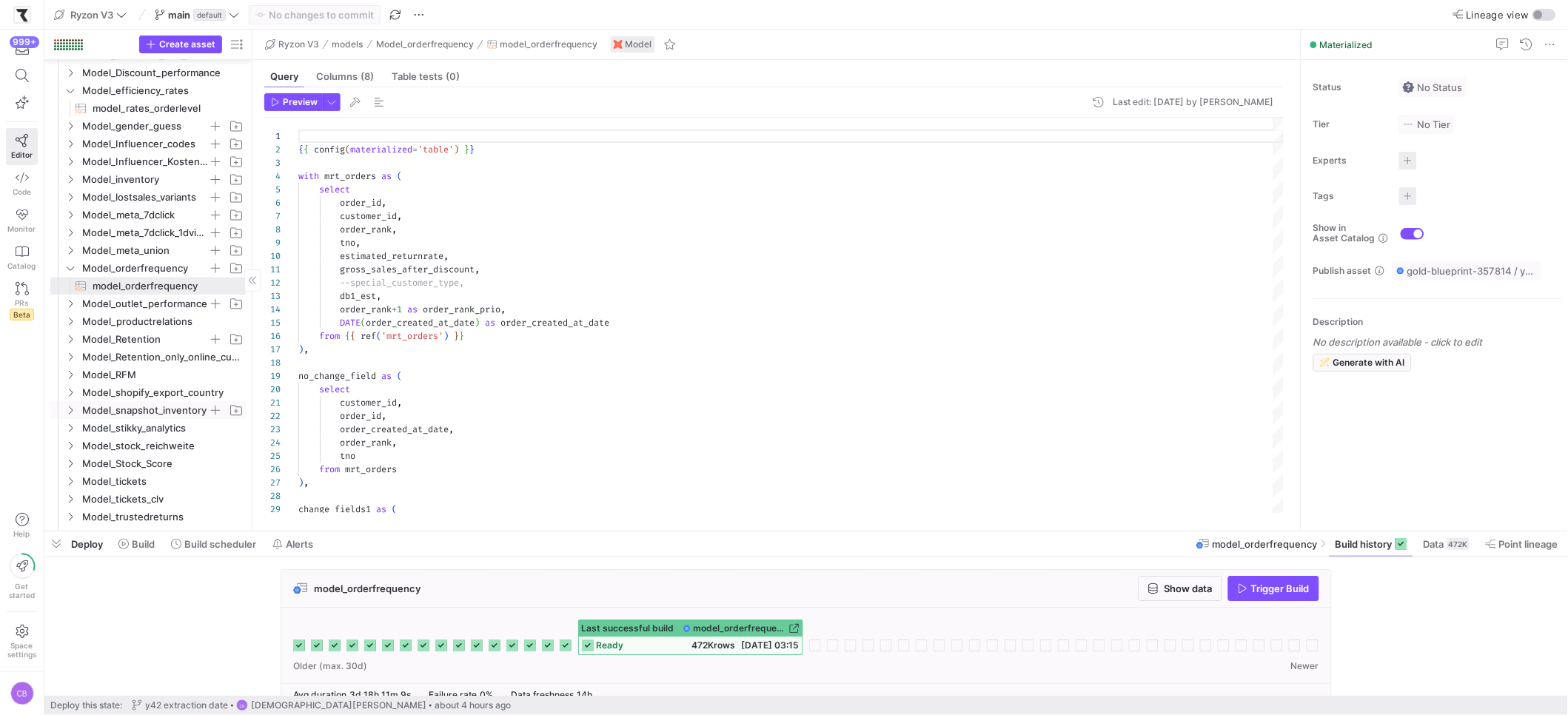
click at [72, 411] on icon "Press SPACE to select this row." at bounding box center [70, 410] width 11 height 9
click at [138, 431] on span "model_availability​​​​​​​​​​" at bounding box center [161, 429] width 136 height 17
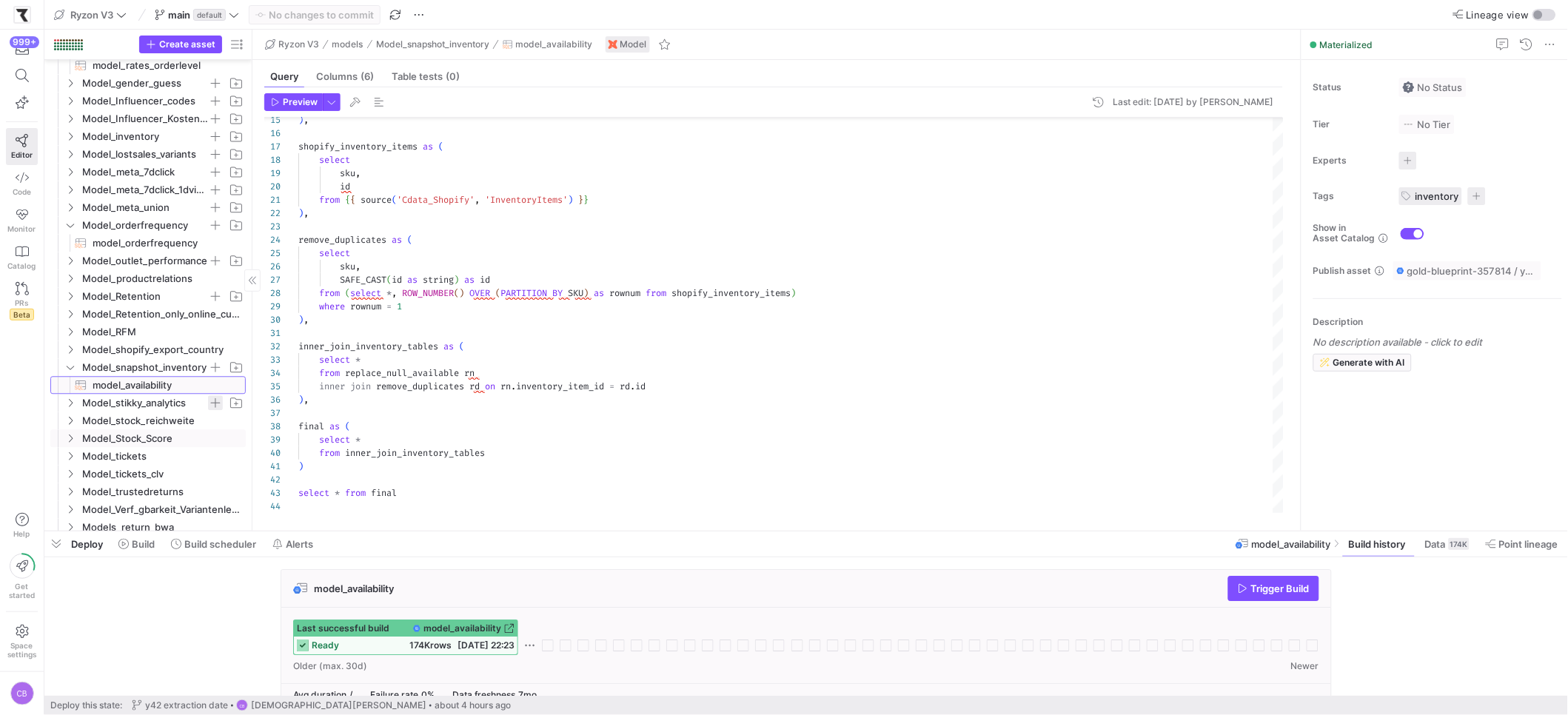
scroll to position [1002, 0]
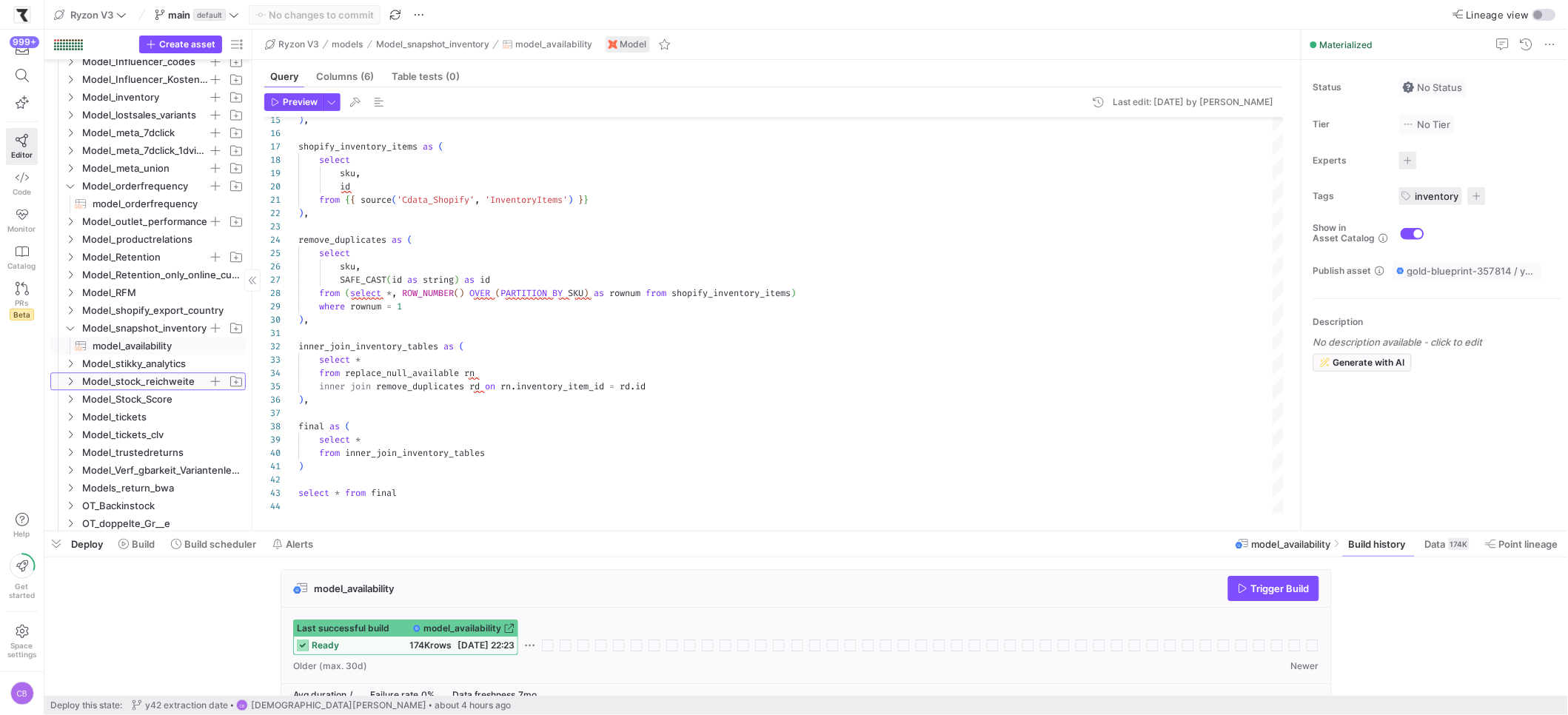
click at [73, 378] on icon "Press SPACE to select this row." at bounding box center [70, 381] width 11 height 9
click at [73, 378] on icon at bounding box center [70, 381] width 11 height 9
click at [73, 395] on icon "Press SPACE to select this row." at bounding box center [70, 399] width 11 height 9
click at [73, 395] on icon at bounding box center [70, 399] width 11 height 9
click at [74, 416] on icon "Press SPACE to select this row." at bounding box center [70, 416] width 11 height 9
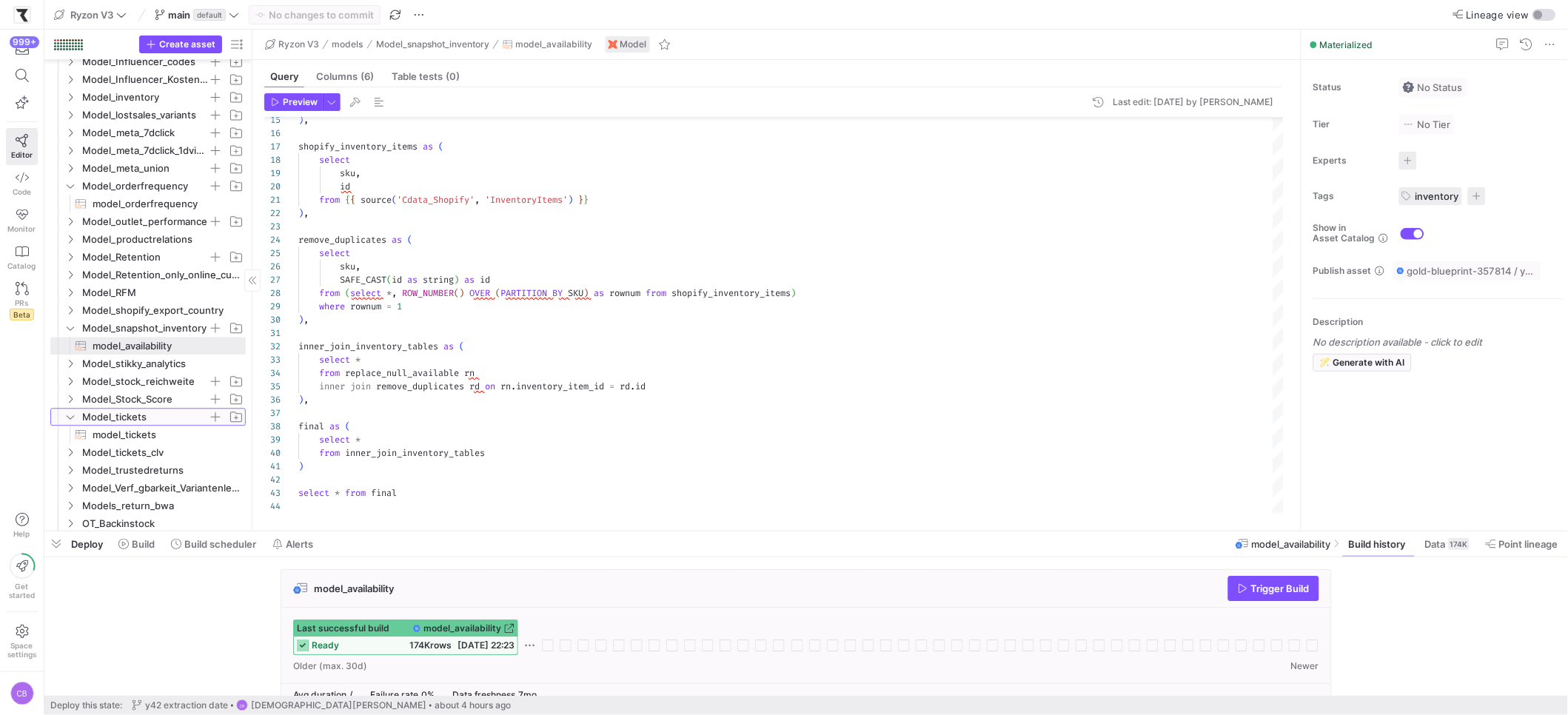
click at [74, 416] on icon at bounding box center [70, 416] width 11 height 9
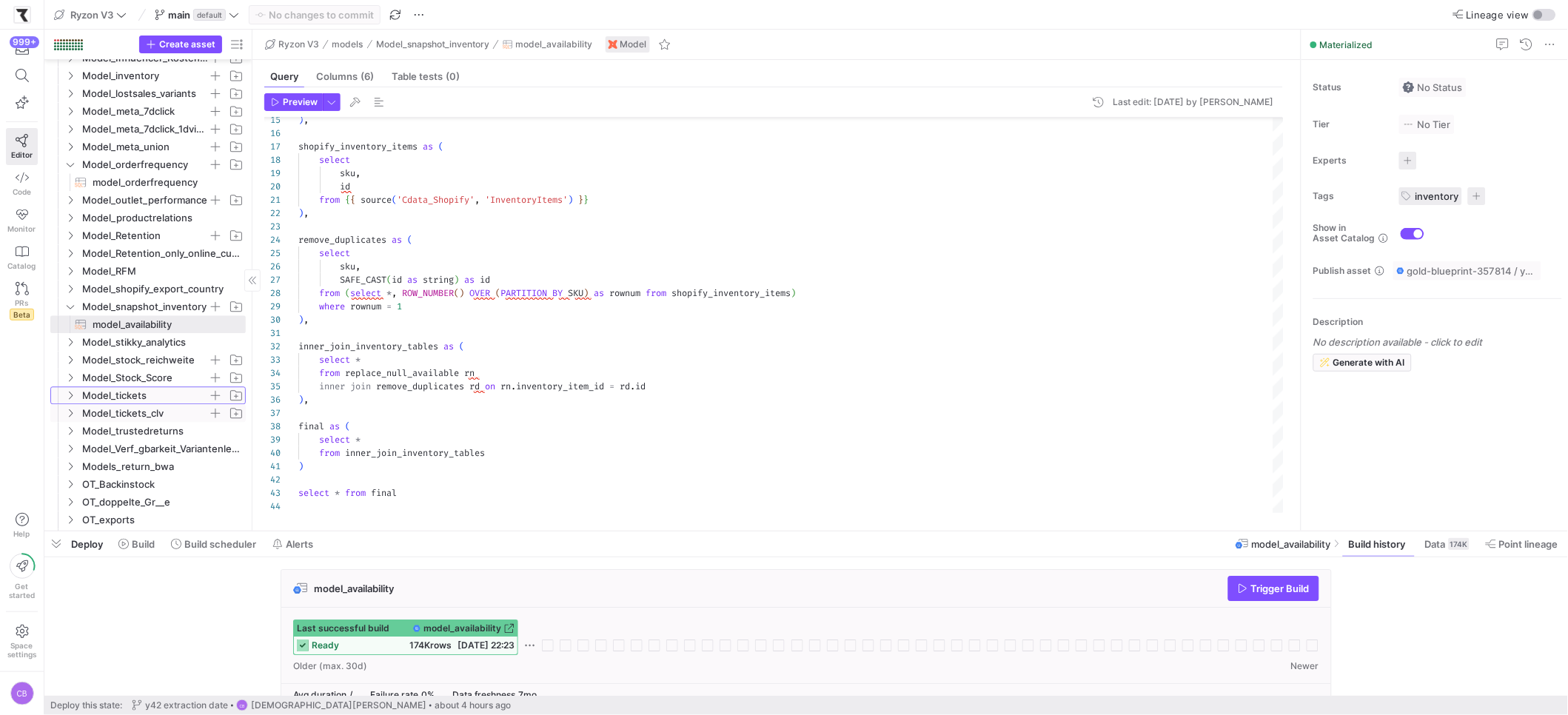
scroll to position [1045, 0]
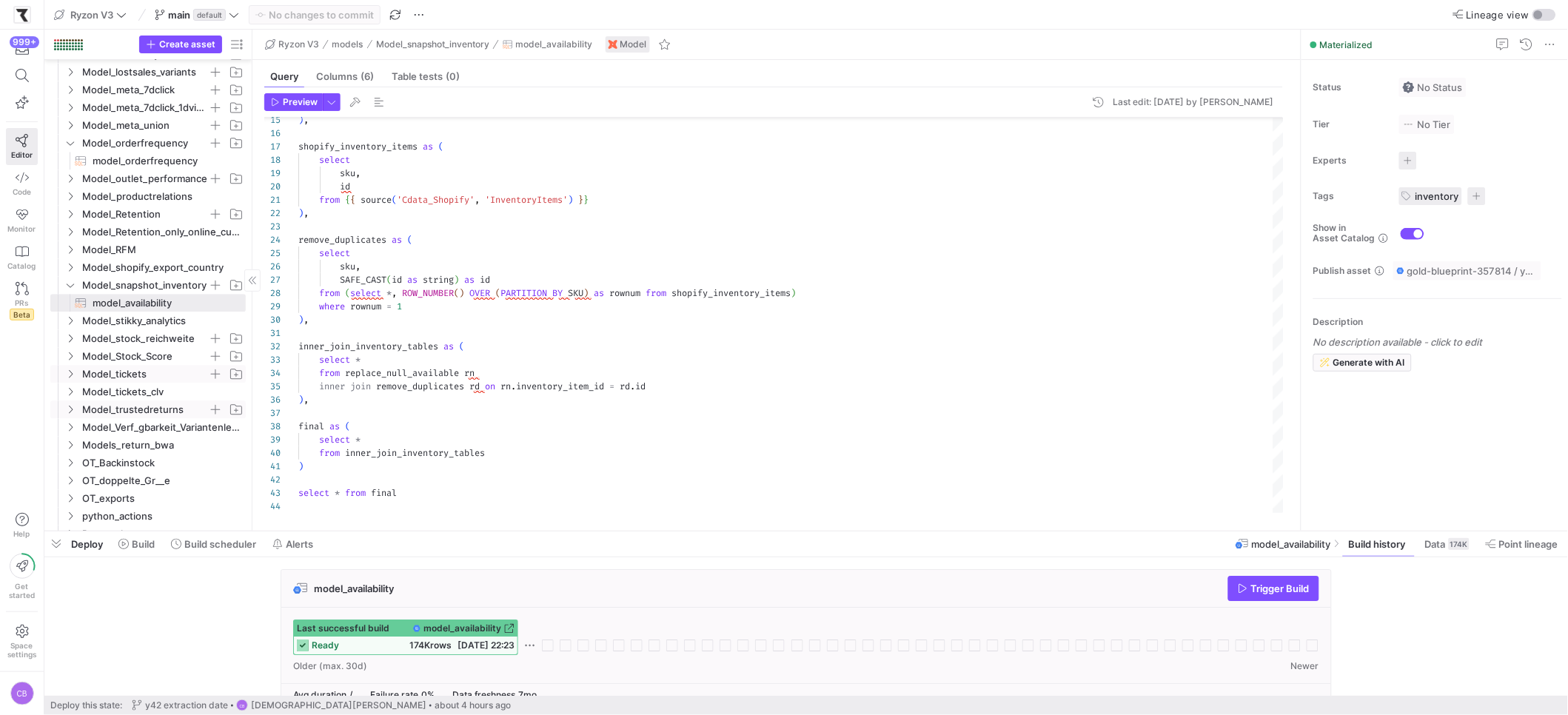
click at [72, 409] on icon "Press SPACE to select this row." at bounding box center [70, 409] width 11 height 9
click at [72, 409] on icon at bounding box center [70, 410] width 7 height 4
click at [72, 426] on icon "Press SPACE to select this row." at bounding box center [70, 427] width 11 height 9
click at [72, 426] on icon at bounding box center [70, 427] width 7 height 4
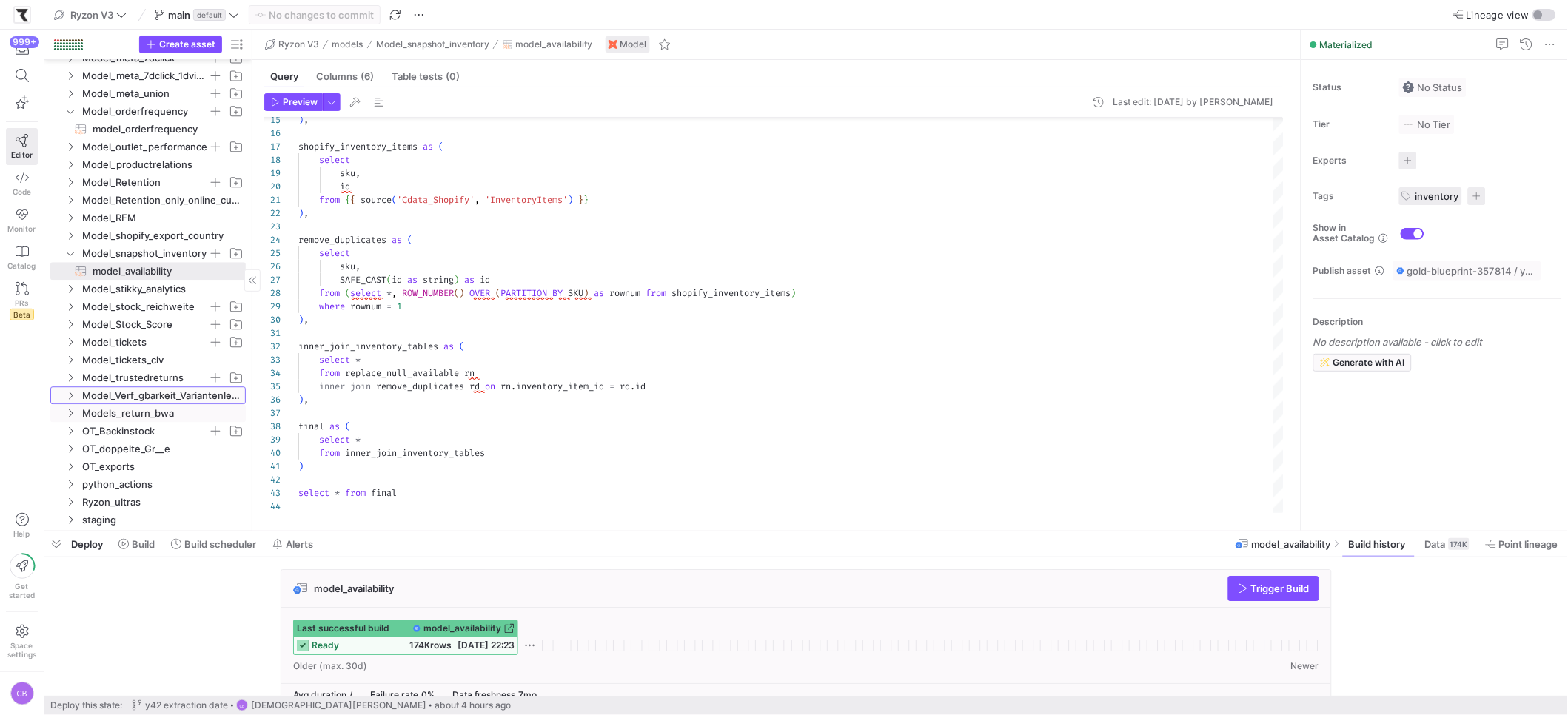
scroll to position [1134, 0]
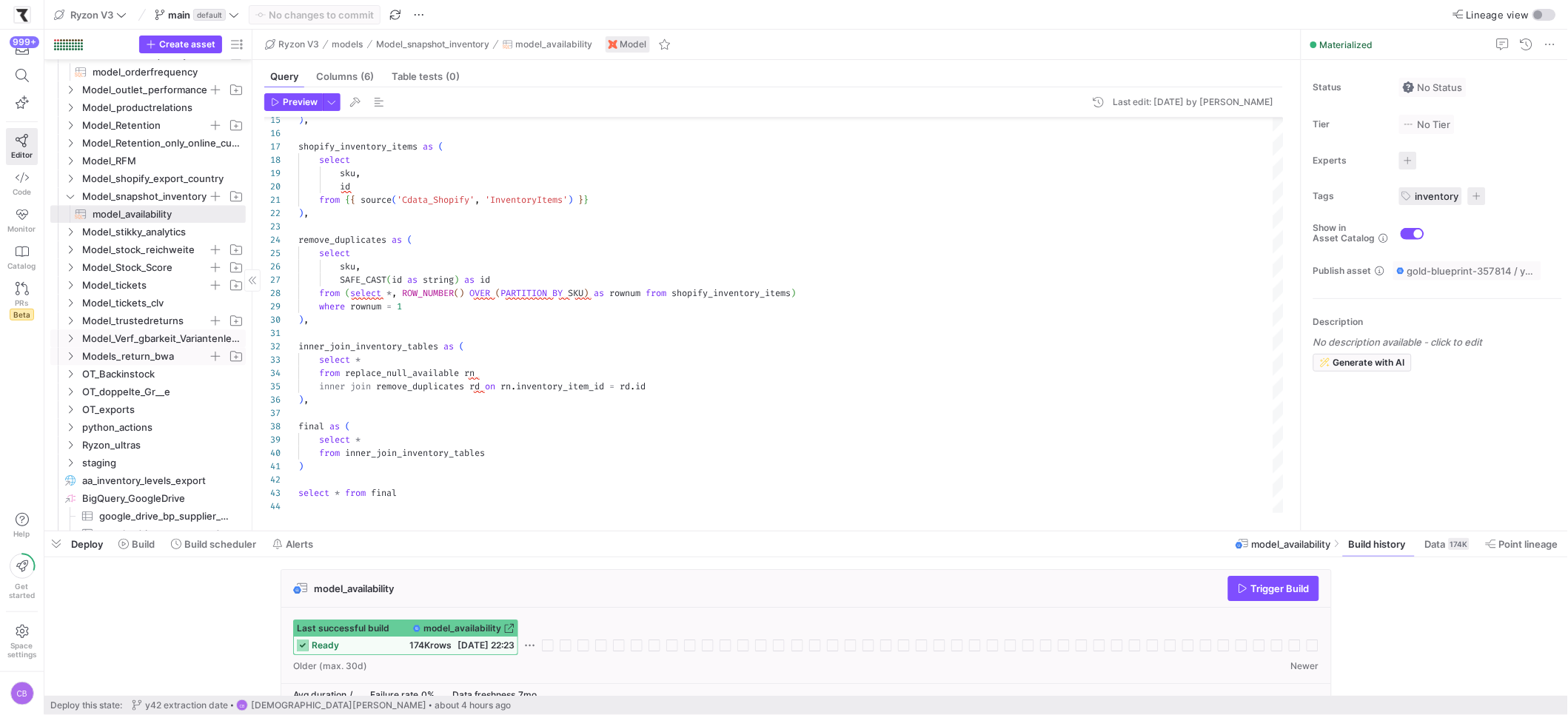
click at [73, 359] on icon "Press SPACE to select this row." at bounding box center [70, 355] width 11 height 9
click at [100, 373] on span "models_return_bwa​​​​​​​​​​" at bounding box center [161, 374] width 136 height 17
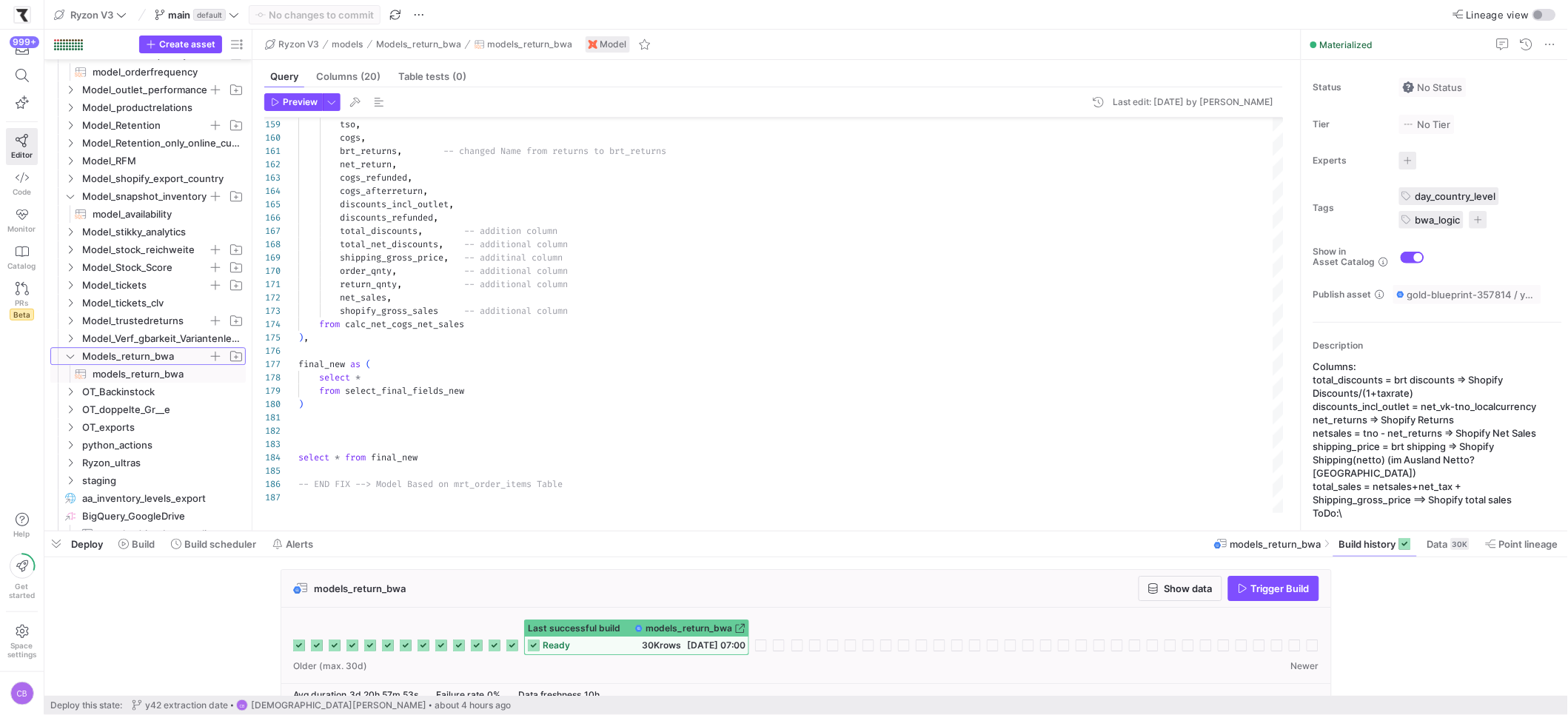
click at [73, 357] on icon "Press SPACE to select this row." at bounding box center [70, 355] width 11 height 9
click at [72, 390] on icon "Press SPACE to select this row." at bounding box center [70, 392] width 11 height 9
click at [72, 390] on icon at bounding box center [70, 392] width 11 height 9
click at [73, 409] on icon "Press SPACE to select this row." at bounding box center [70, 409] width 11 height 9
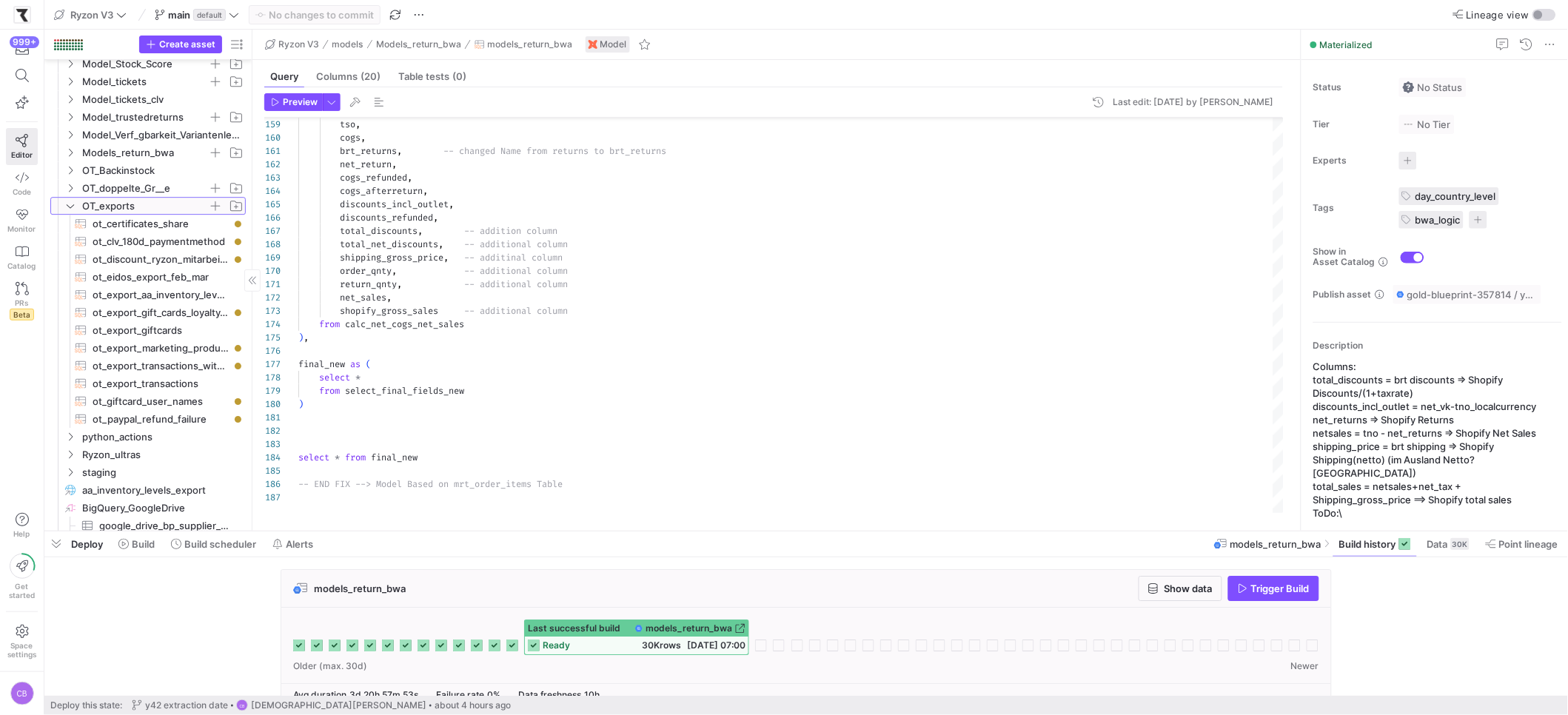
scroll to position [1337, 0]
click at [71, 203] on icon at bounding box center [70, 205] width 11 height 9
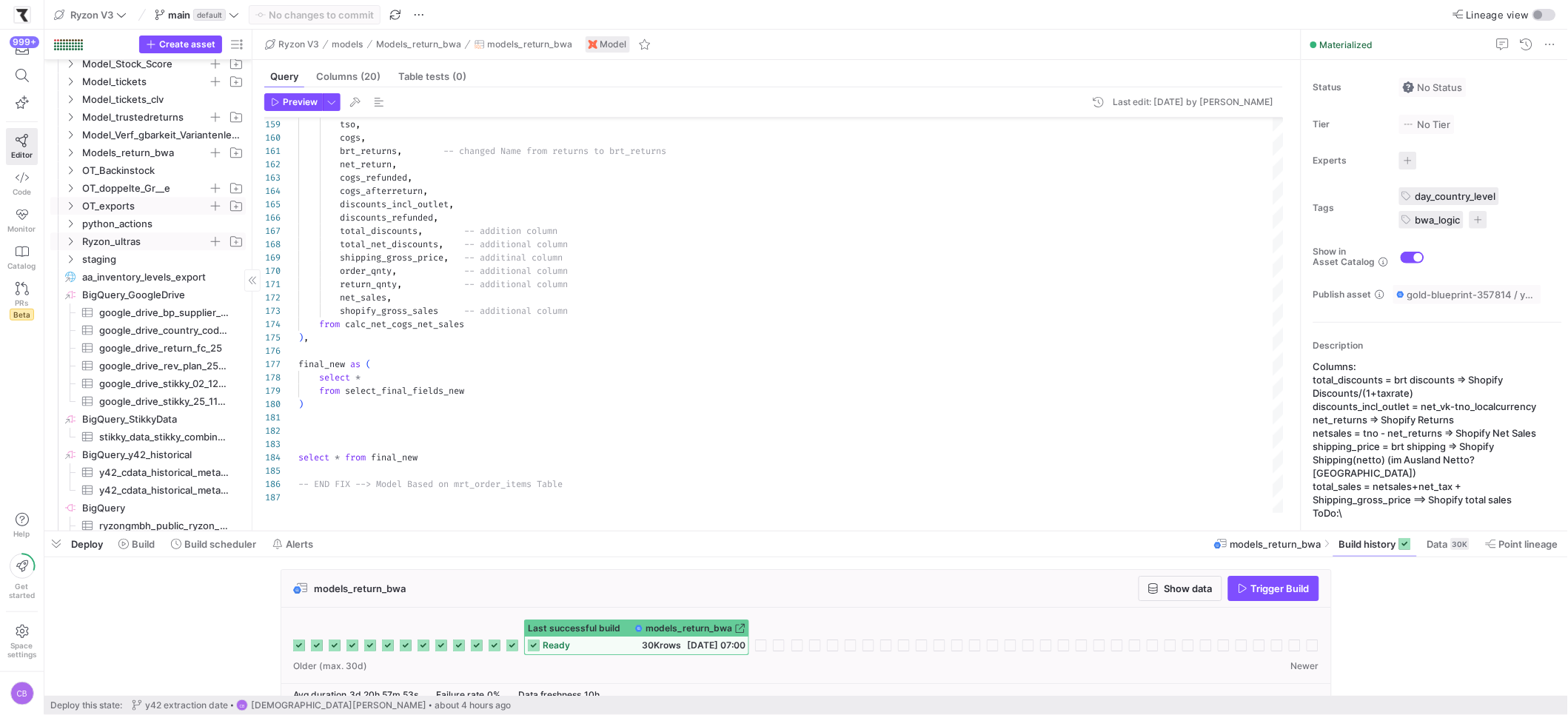
click at [69, 238] on icon "Press SPACE to select this row." at bounding box center [70, 241] width 11 height 9
click at [110, 256] on span "Model_ryzon_ultras_data​​​​​​​​​​" at bounding box center [161, 259] width 136 height 17
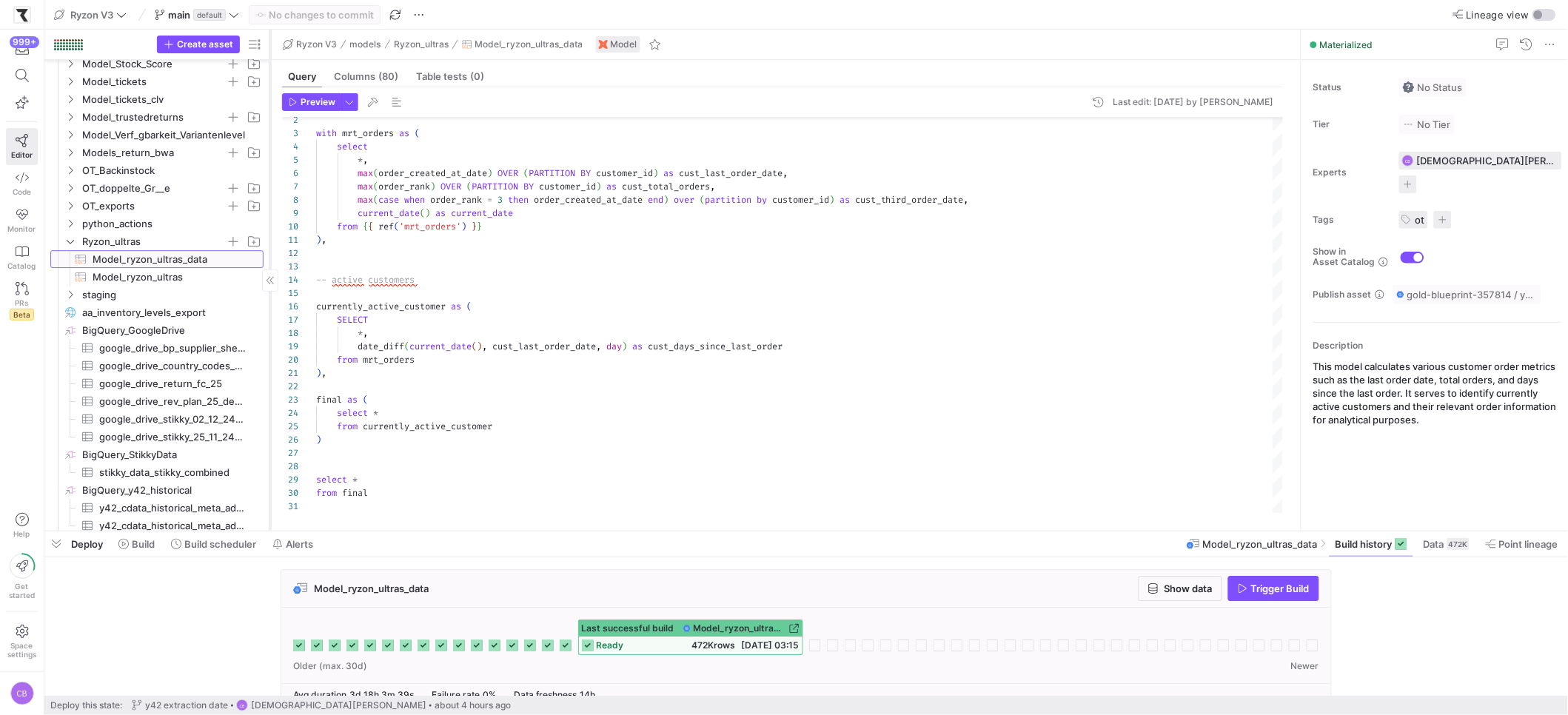
drag, startPoint x: 251, startPoint y: 357, endPoint x: 268, endPoint y: 358, distance: 17.0
click at [269, 358] on div at bounding box center [269, 280] width 1 height 501
click at [117, 278] on span "Model_ryzon_ultras​​​​​​​​​​" at bounding box center [170, 277] width 154 height 17
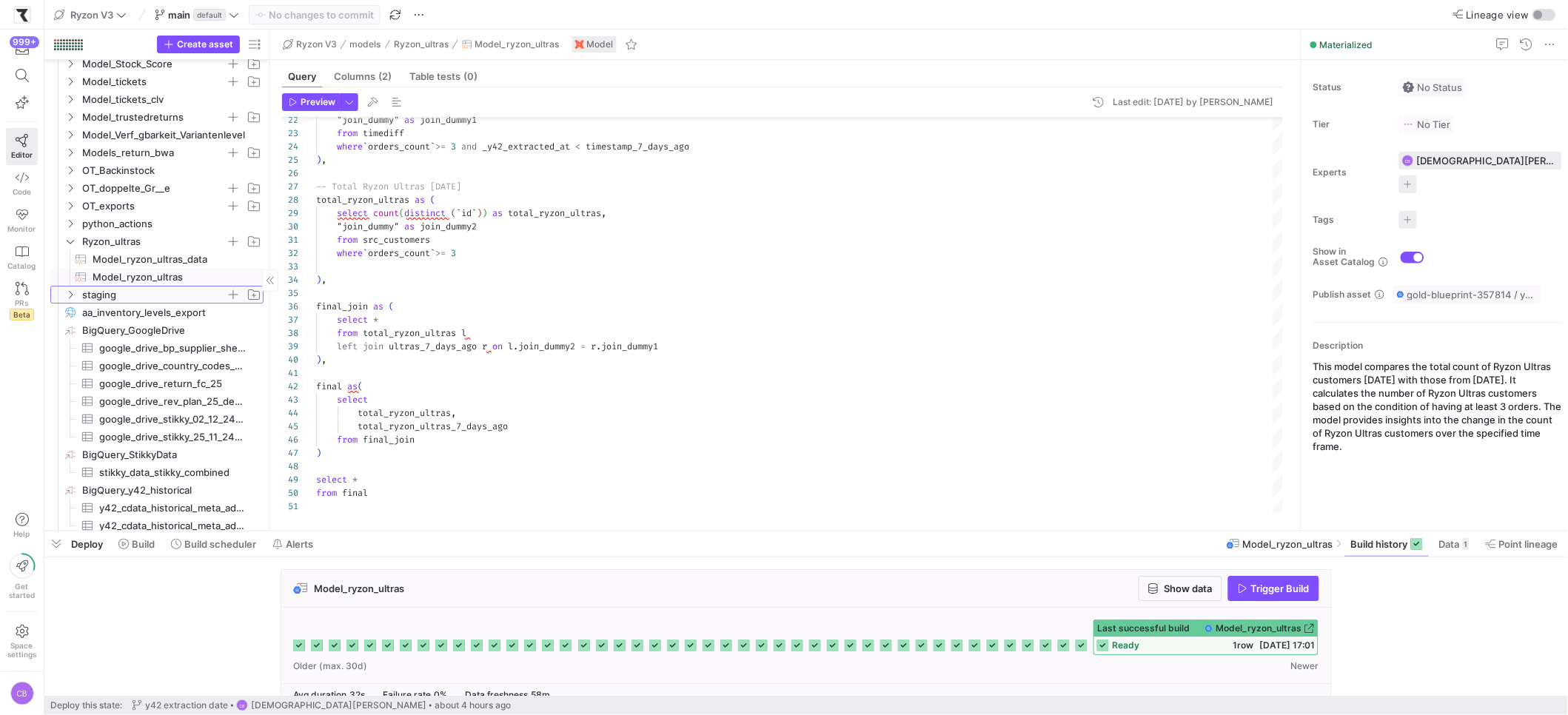
click at [63, 291] on span "staging" at bounding box center [163, 295] width 199 height 16
click at [70, 239] on icon "Press SPACE to select this row." at bounding box center [70, 241] width 11 height 9
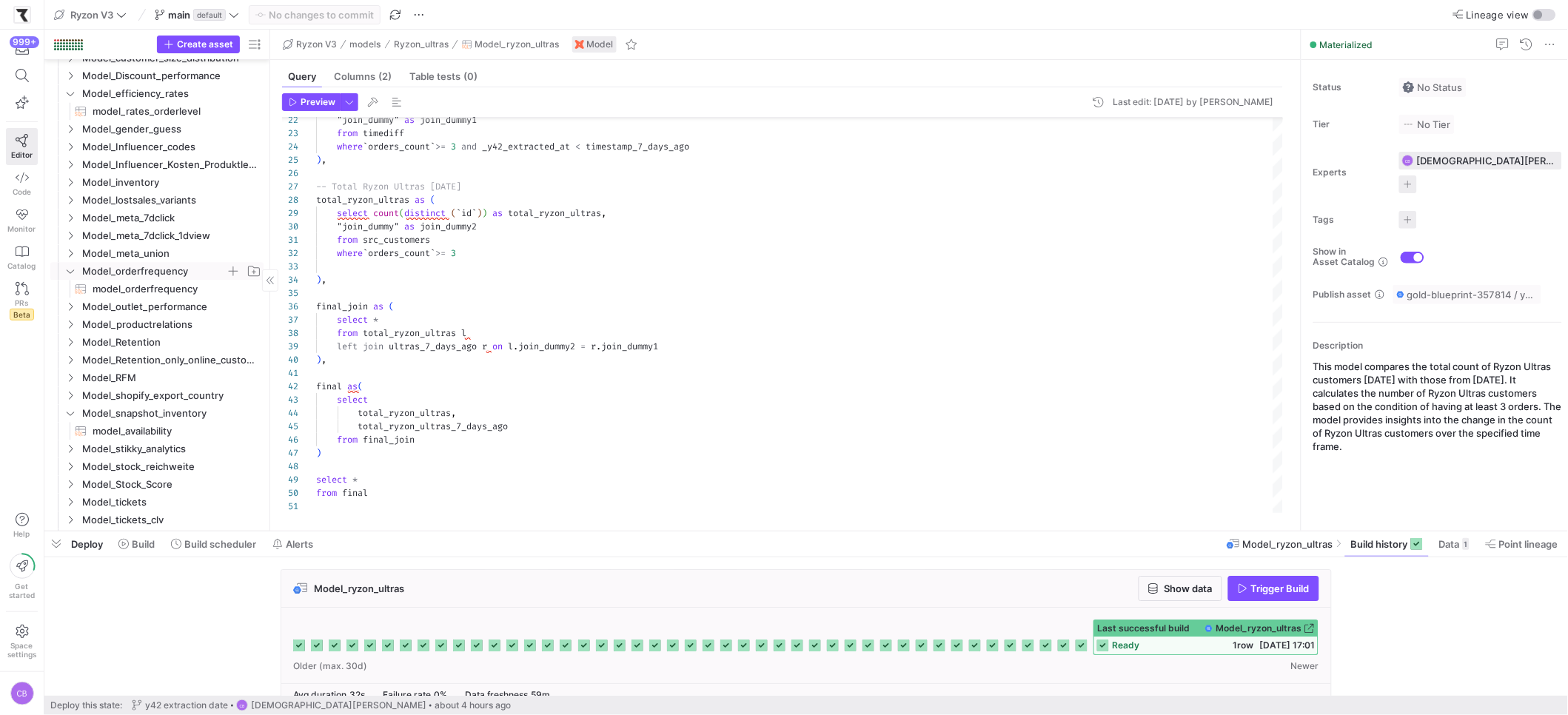
click at [66, 272] on icon "Press SPACE to select this row." at bounding box center [70, 271] width 11 height 9
click at [67, 398] on icon "Press SPACE to select this row." at bounding box center [70, 396] width 11 height 9
click at [75, 434] on icon "Press SPACE to select this row." at bounding box center [70, 431] width 11 height 9
click at [75, 434] on icon at bounding box center [70, 431] width 11 height 9
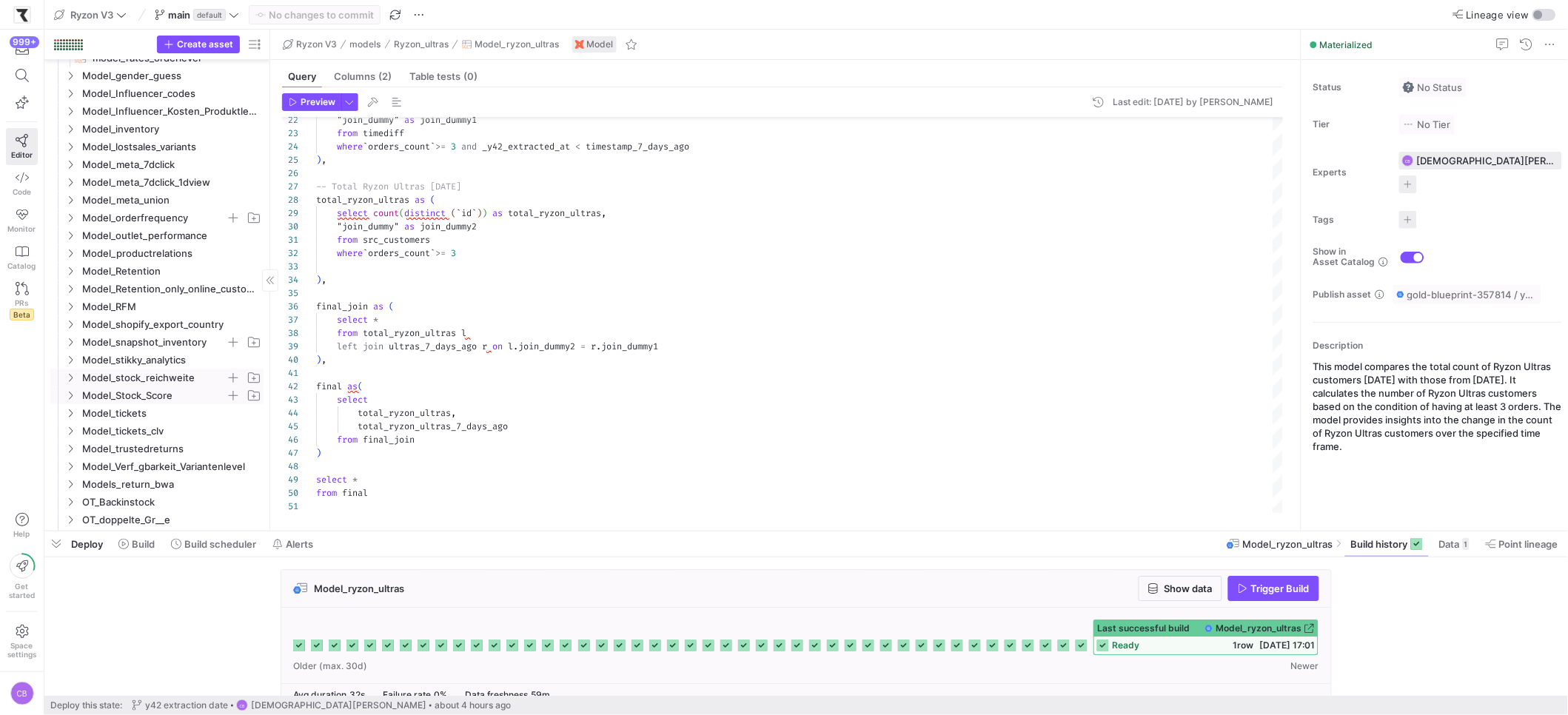
click at [69, 392] on icon "Press SPACE to select this row." at bounding box center [71, 396] width 4 height 8
click at [69, 392] on icon at bounding box center [70, 395] width 11 height 9
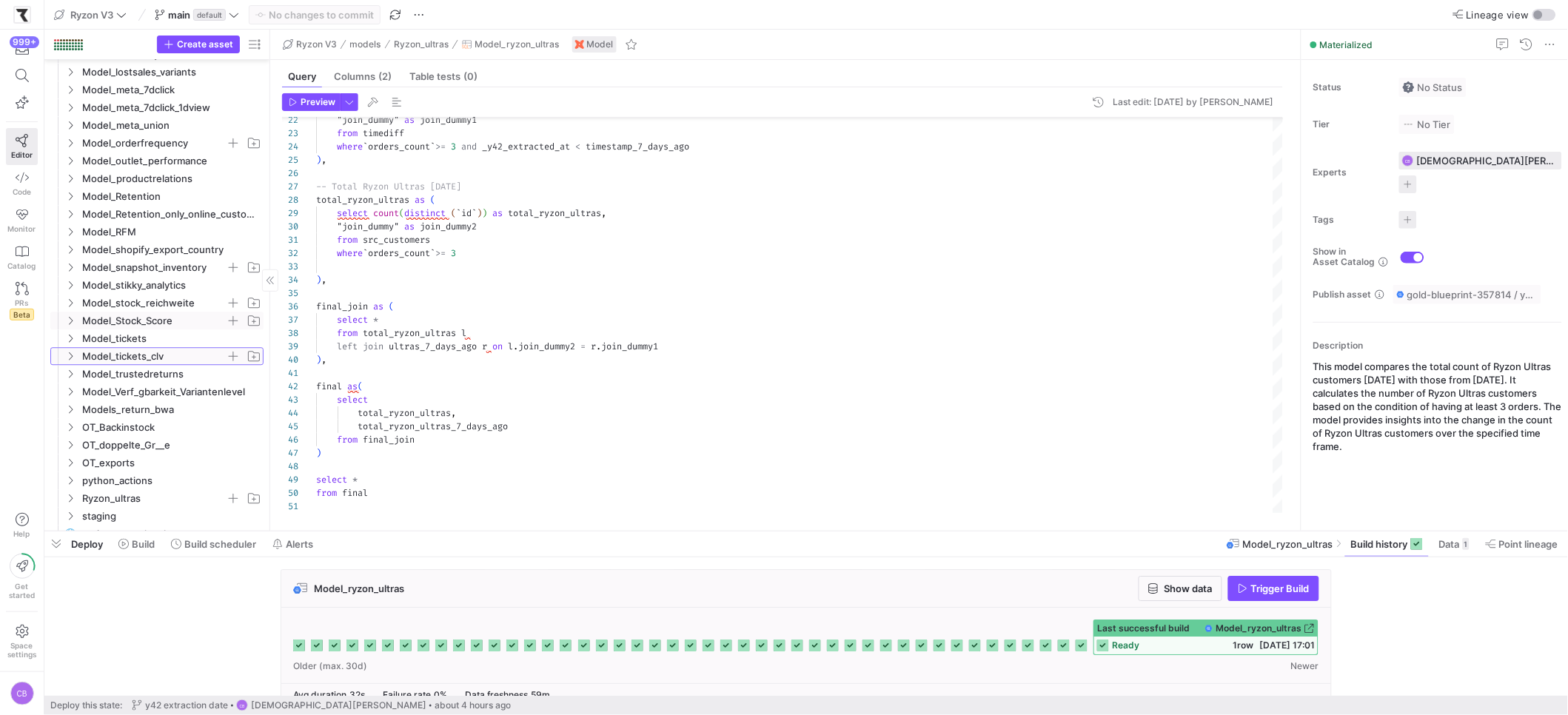
click at [71, 360] on icon "Press SPACE to select this row." at bounding box center [70, 355] width 11 height 9
click at [71, 360] on icon at bounding box center [70, 355] width 11 height 9
click at [70, 373] on icon "Press SPACE to select this row." at bounding box center [70, 374] width 11 height 9
click at [70, 373] on icon at bounding box center [70, 374] width 11 height 9
click at [70, 360] on icon "Press SPACE to select this row." at bounding box center [70, 355] width 11 height 9
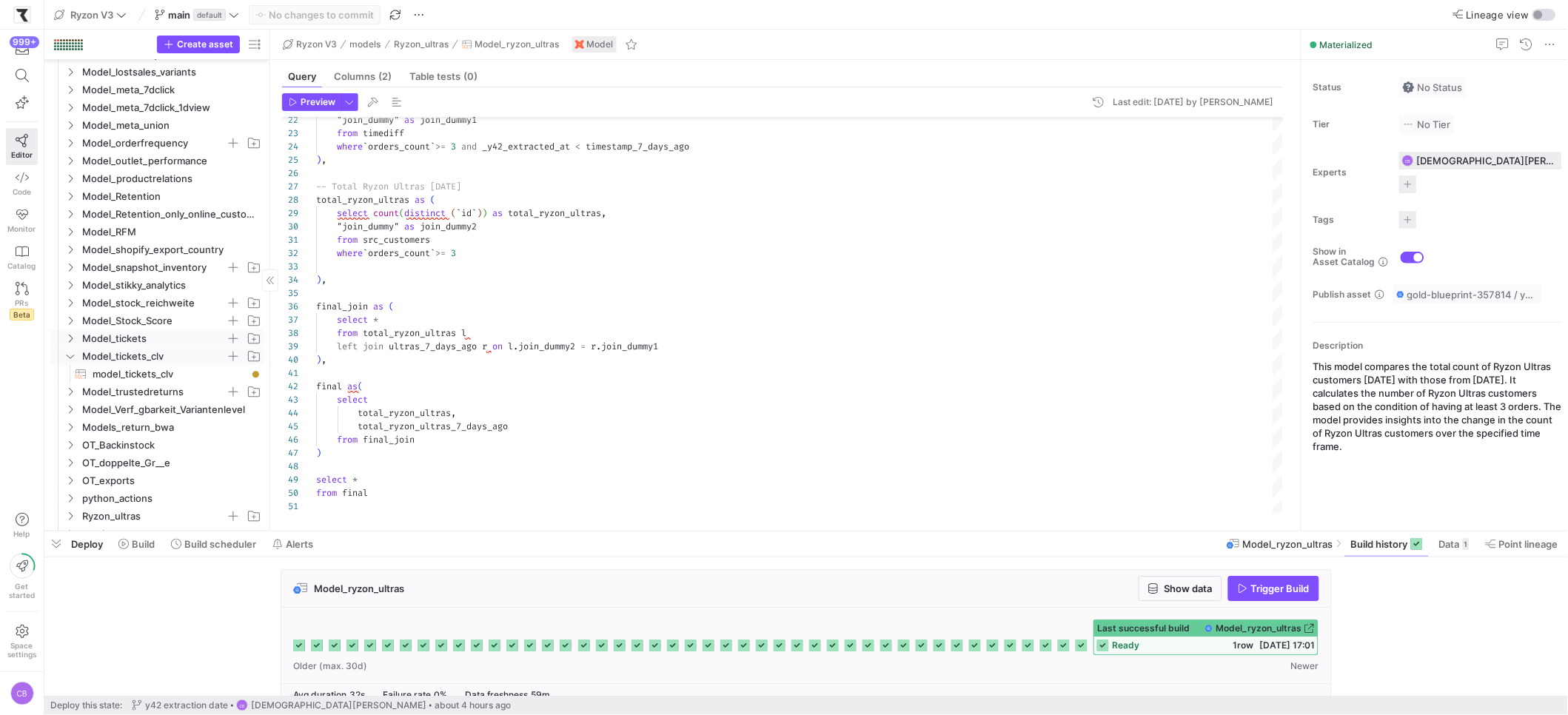
click at [74, 335] on icon "Press SPACE to select this row." at bounding box center [70, 338] width 11 height 9
click at [95, 350] on span "model_tickets​​​​​​​​​​" at bounding box center [170, 356] width 154 height 17
type textarea "{#GOAL: Table containing all zendesk user emails and the total number of ticket…"
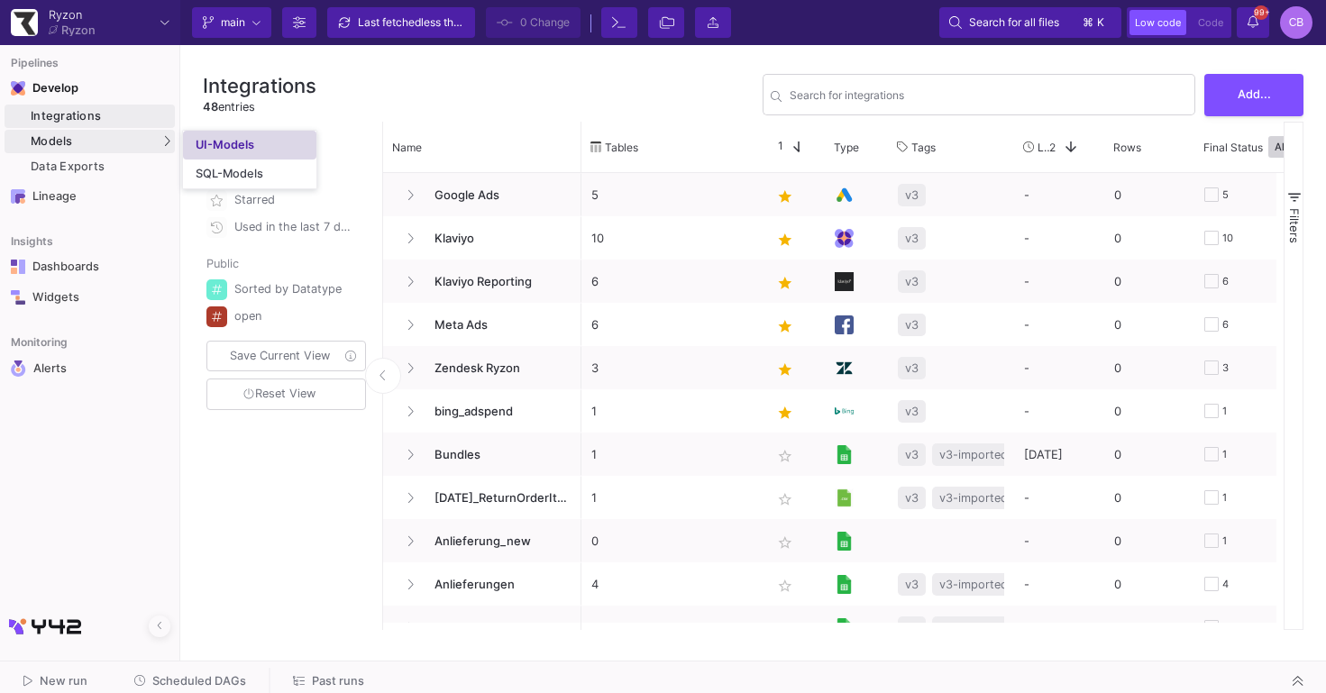
click at [299, 146] on link "UI-Models" at bounding box center [249, 145] width 133 height 29
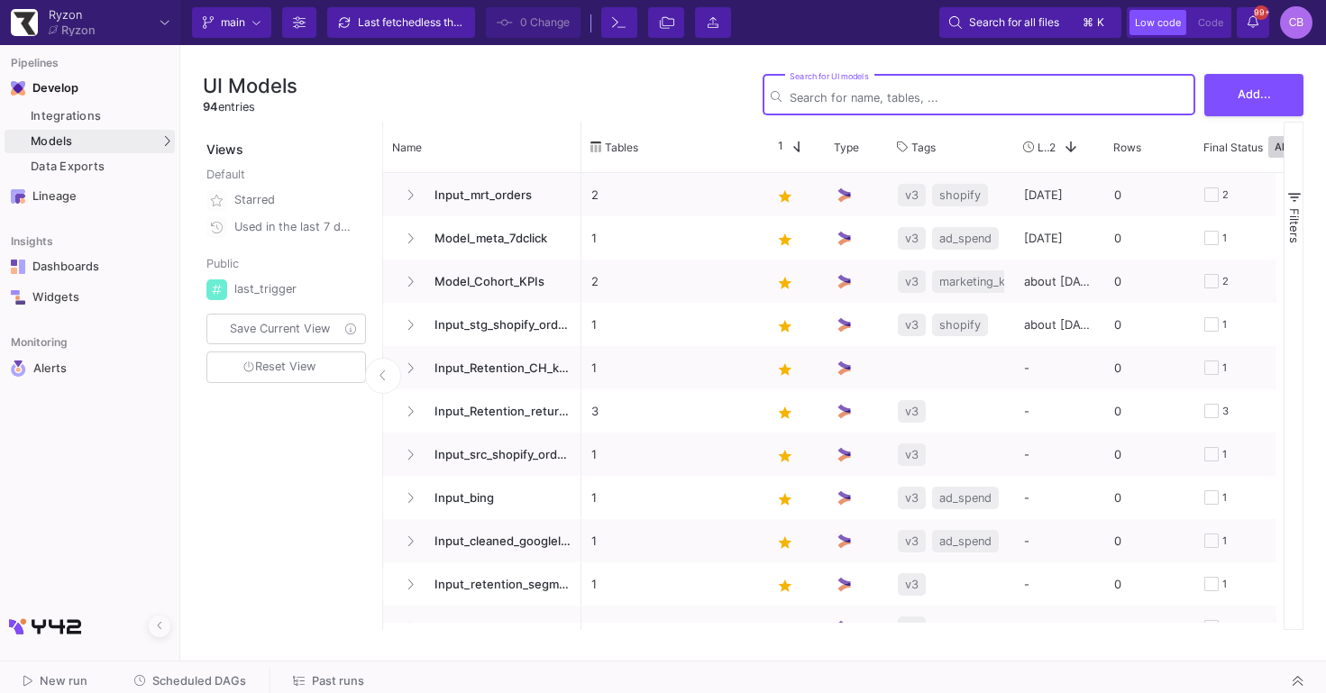
click at [818, 96] on input "Search for UI models" at bounding box center [989, 98] width 398 height 14
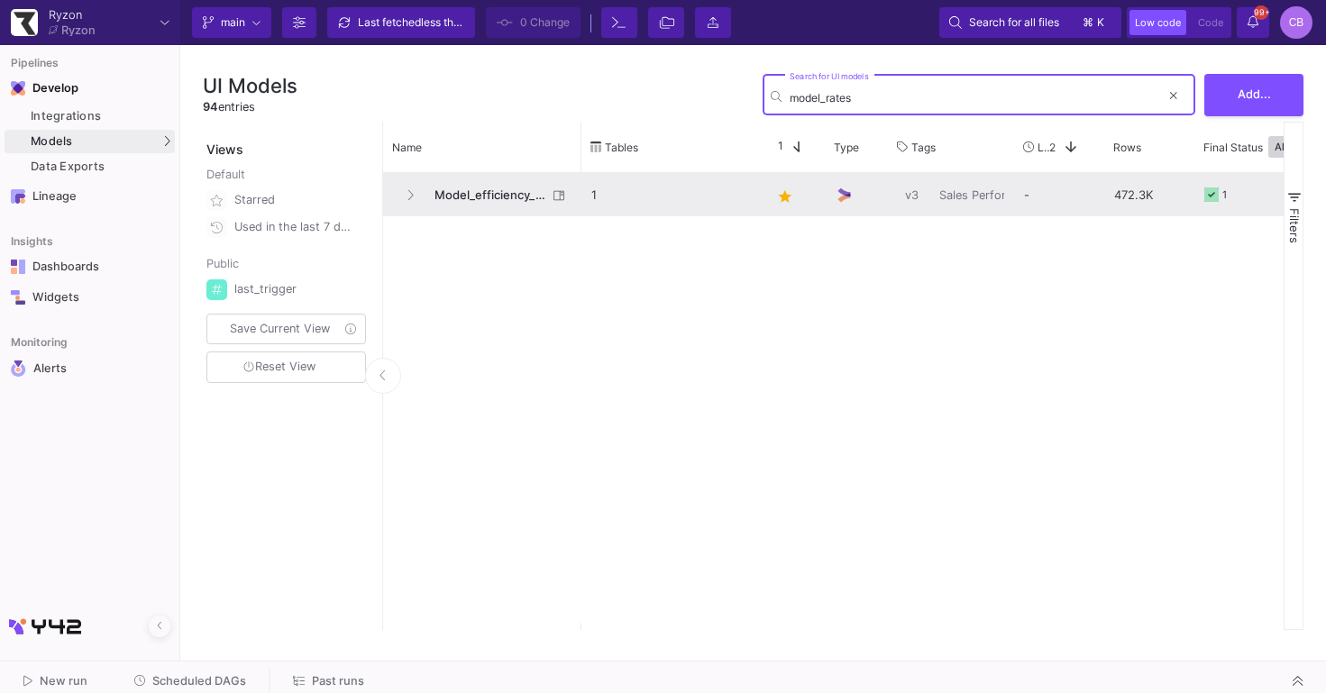
type input "model_rates"
click at [530, 194] on span "Model_efficiency_rates" at bounding box center [486, 195] width 124 height 42
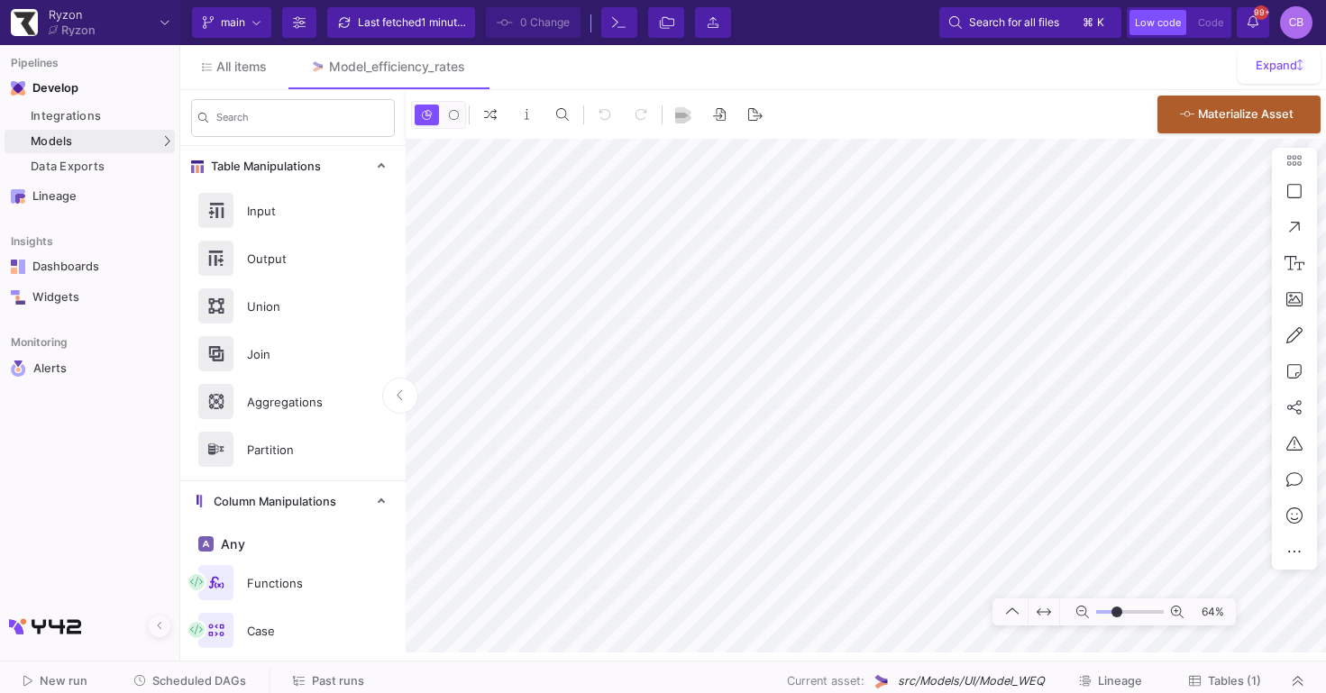
type input "-32"
